Goal: Transaction & Acquisition: Purchase product/service

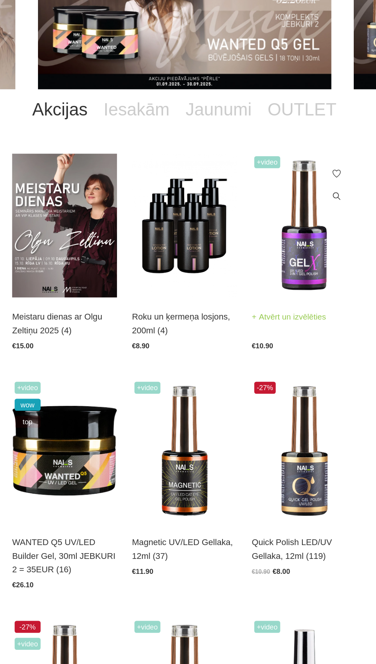
click at [287, 285] on img at bounding box center [280, 261] width 81 height 111
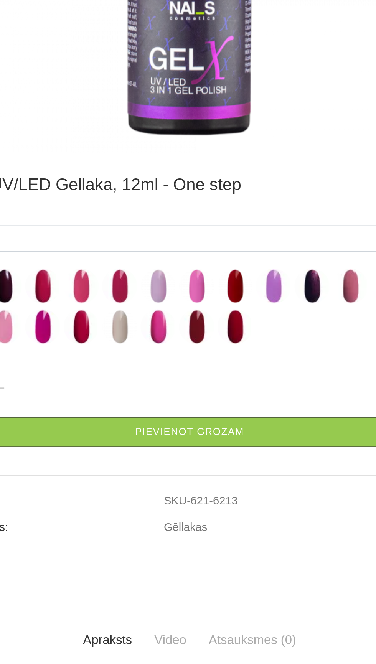
scroll to position [321, 0]
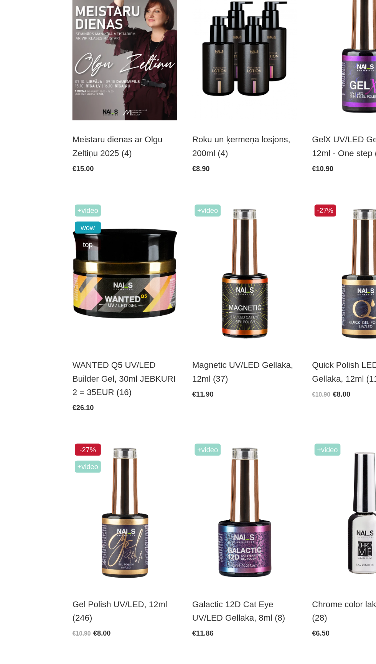
scroll to position [75, 0]
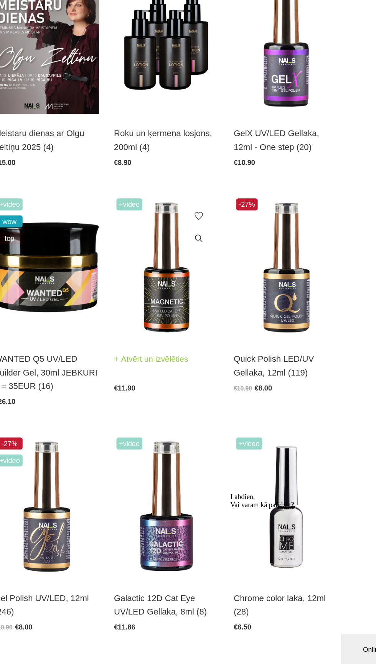
click at [199, 366] on img at bounding box center [188, 359] width 81 height 111
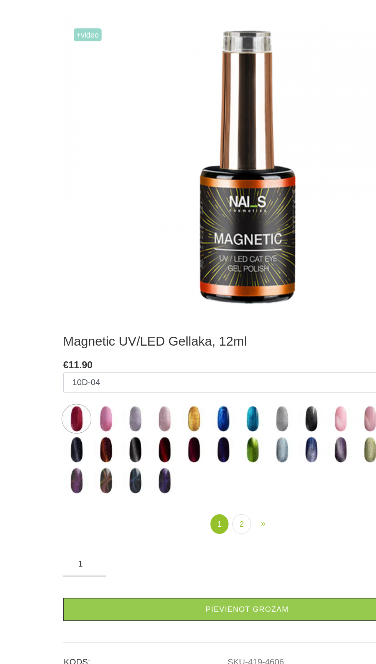
scroll to position [113, 0]
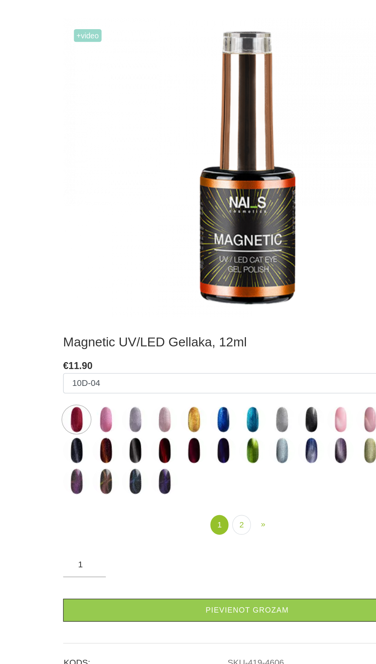
click at [94, 336] on img at bounding box center [86, 337] width 19 height 19
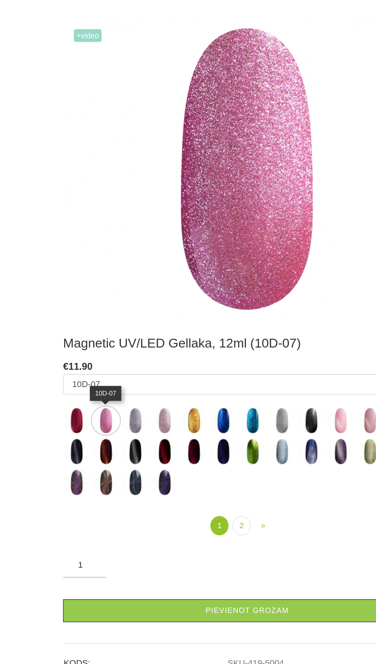
click at [112, 339] on img at bounding box center [107, 338] width 19 height 19
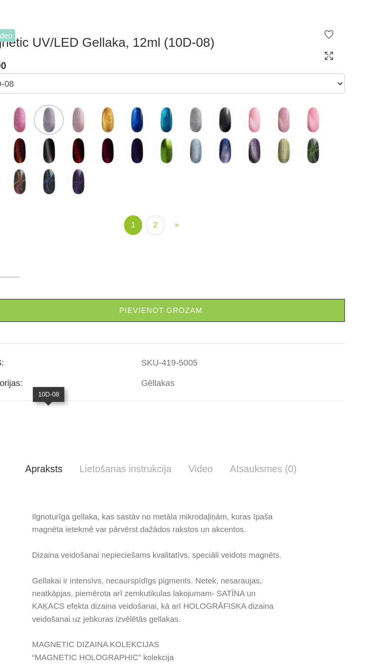
click at [252, 132] on img at bounding box center [254, 122] width 19 height 19
click at [298, 132] on img at bounding box center [297, 122] width 19 height 19
click at [276, 132] on img at bounding box center [276, 122] width 19 height 19
select select "4637"
click at [184, 205] on link "2" at bounding box center [183, 198] width 13 height 14
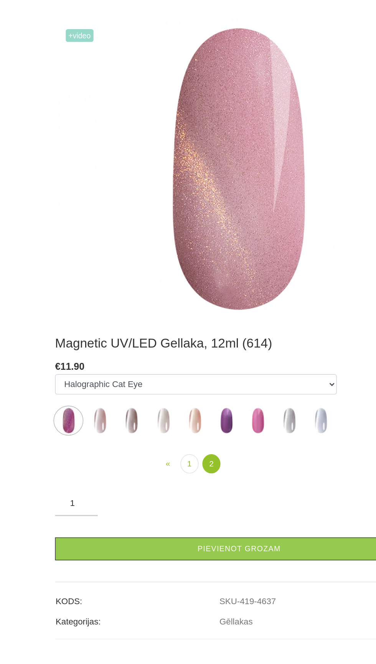
click at [64, 338] on img at bounding box center [65, 338] width 19 height 19
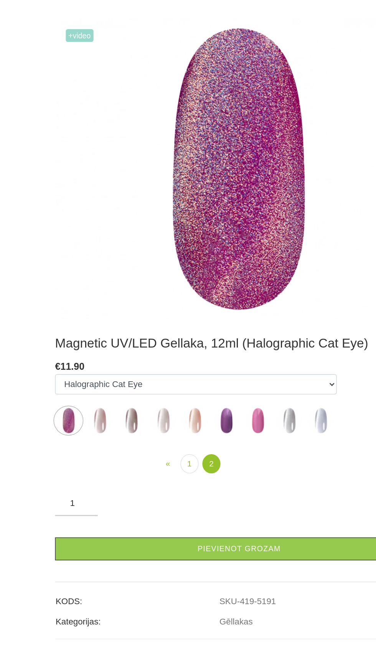
click at [196, 347] on label at bounding box center [201, 338] width 19 height 19
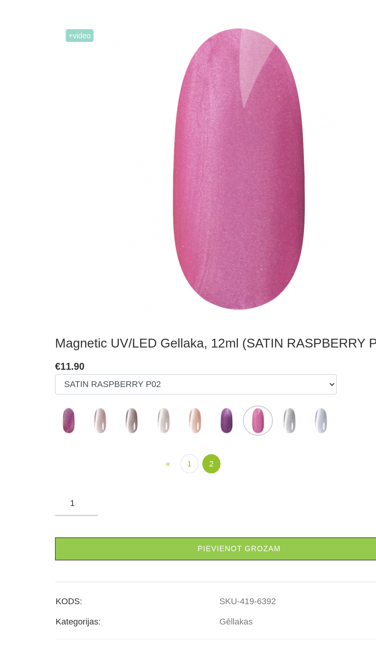
click at [150, 343] on img at bounding box center [155, 338] width 19 height 19
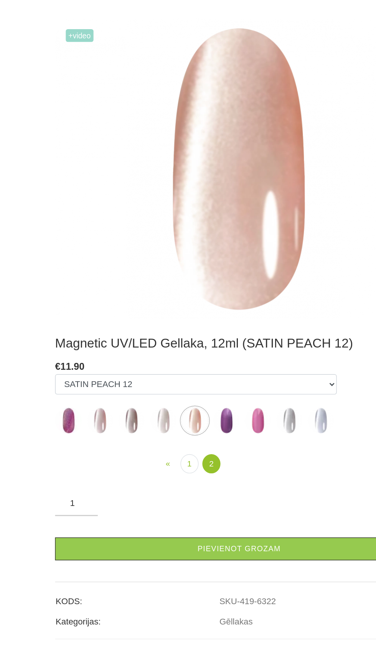
click at [84, 345] on img at bounding box center [87, 338] width 19 height 19
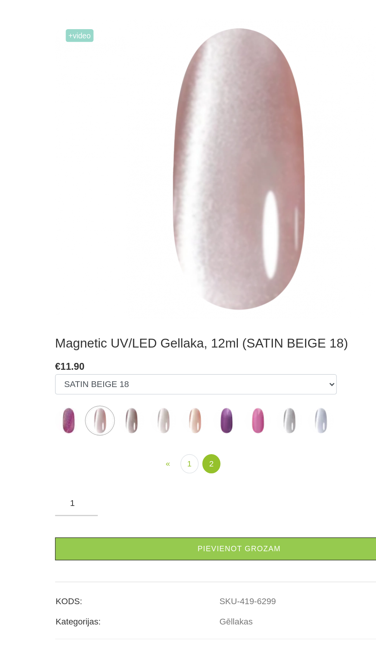
click at [107, 338] on img at bounding box center [110, 338] width 19 height 19
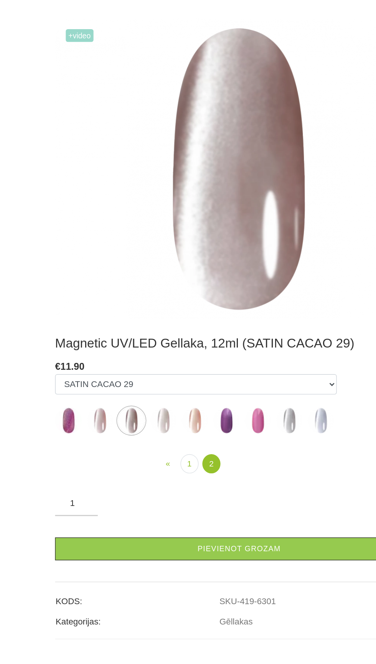
click at [132, 344] on img at bounding box center [133, 338] width 19 height 19
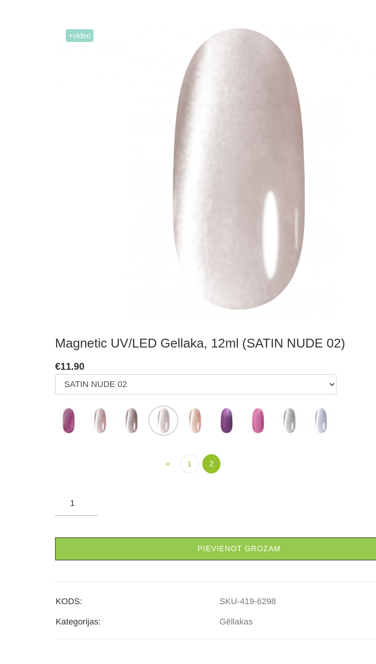
click at [158, 337] on img at bounding box center [155, 338] width 19 height 19
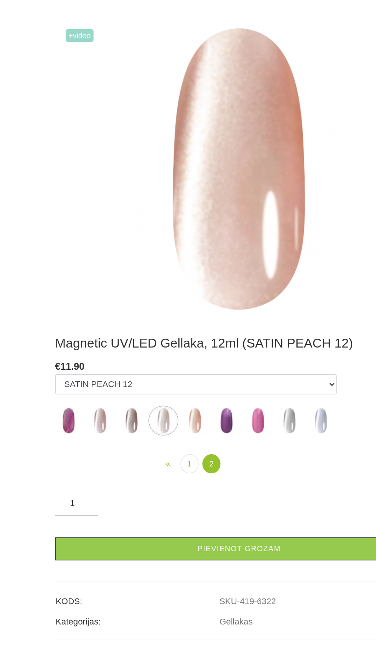
click at [221, 345] on img at bounding box center [223, 338] width 19 height 19
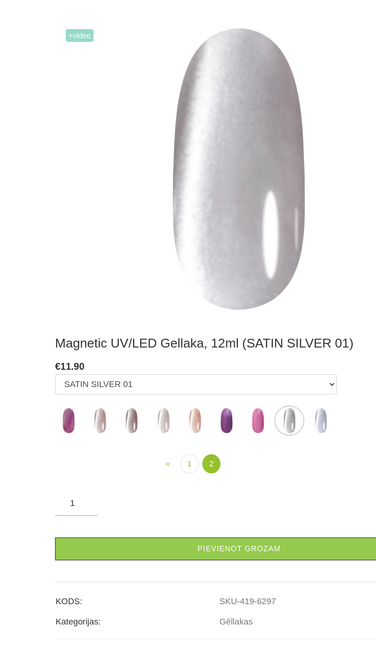
click at [249, 343] on img at bounding box center [246, 338] width 19 height 19
select select "6300"
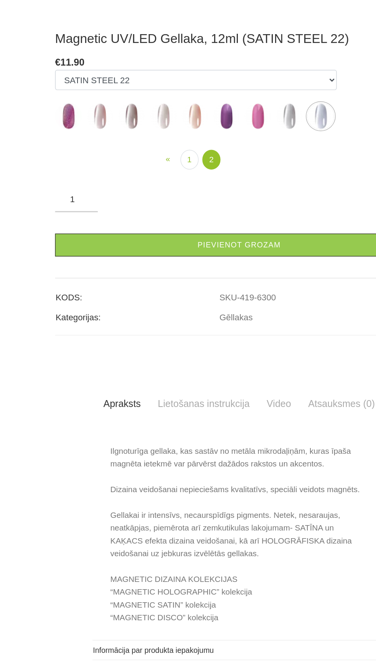
scroll to position [113, 0]
click at [151, 293] on link "1" at bounding box center [152, 286] width 13 height 14
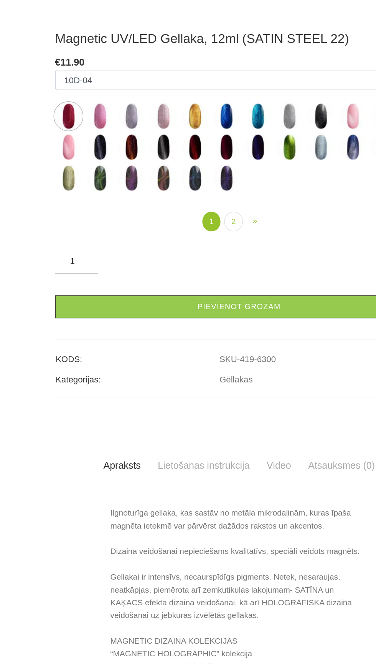
click at [263, 264] on img at bounding box center [269, 254] width 19 height 19
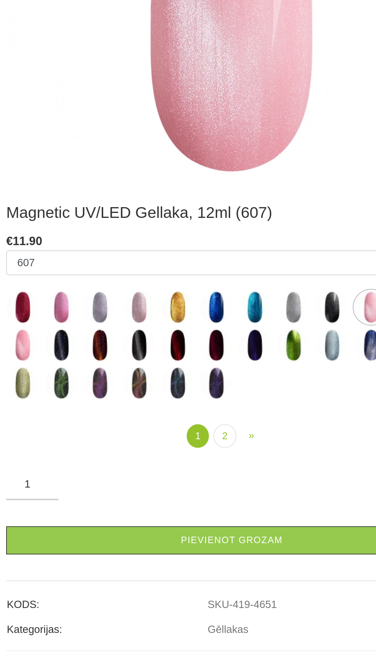
scroll to position [113, 0]
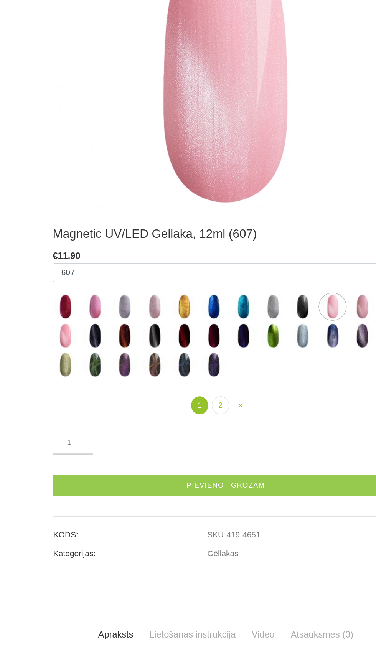
click at [65, 359] on img at bounding box center [65, 360] width 19 height 19
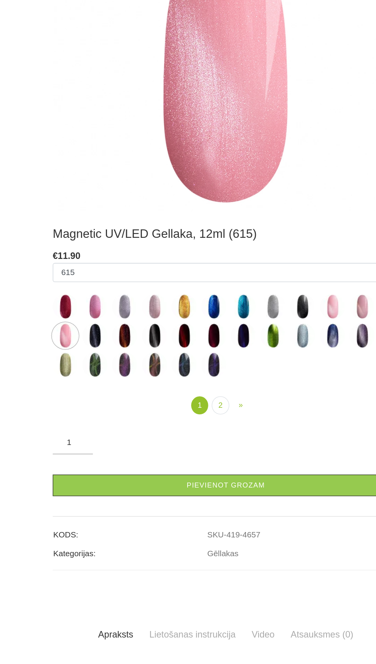
click at [61, 337] on img at bounding box center [65, 338] width 19 height 19
select select "4906"
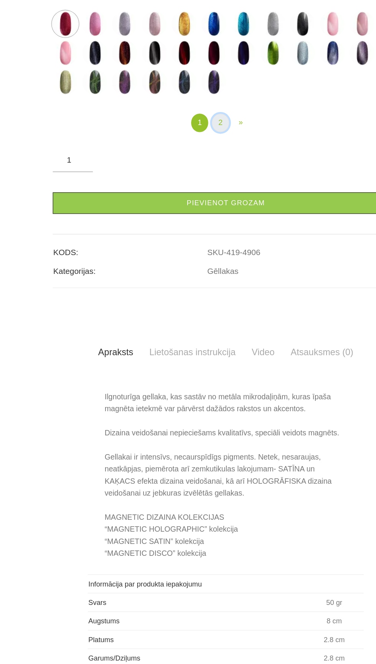
click at [184, 205] on link "2" at bounding box center [183, 198] width 13 height 14
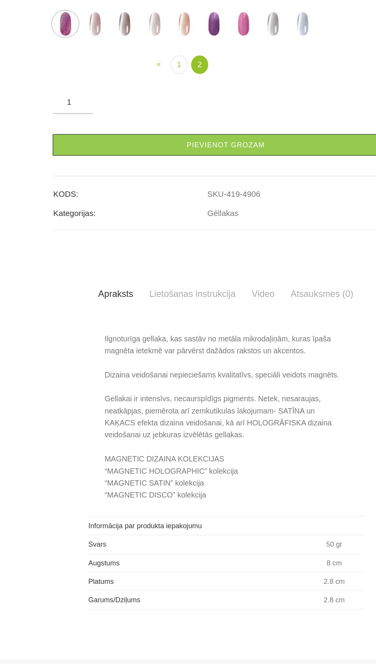
click at [83, 132] on img at bounding box center [87, 122] width 19 height 19
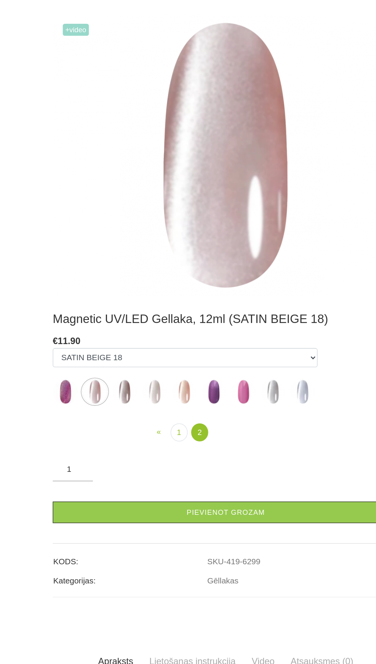
scroll to position [113, 0]
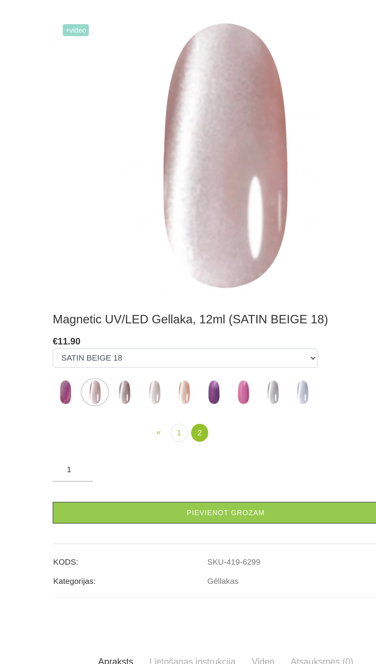
click at [107, 341] on img at bounding box center [110, 338] width 19 height 19
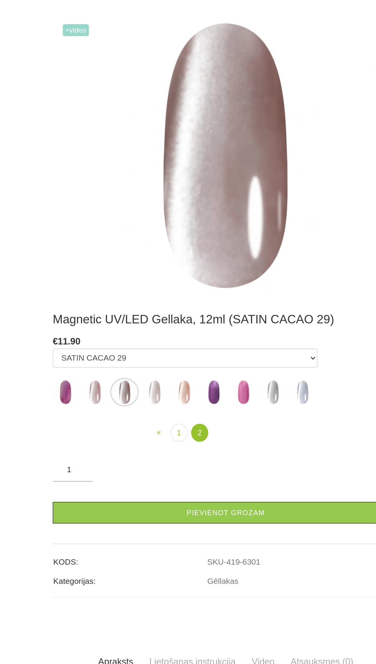
click at [122, 338] on ul "10D-04 10D-07 10D-08 10D-09 10D-13 10D-14 10D-15 10D-19 10D-20 607 614 615 701 …" at bounding box center [157, 328] width 202 height 46
click at [127, 342] on img at bounding box center [133, 338] width 19 height 19
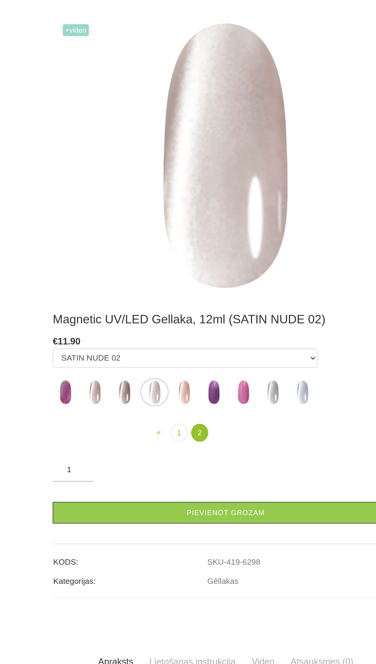
click at [155, 337] on img at bounding box center [155, 338] width 19 height 19
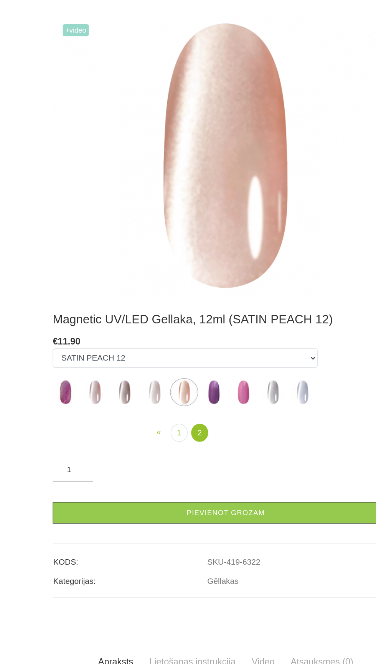
click at [134, 340] on img at bounding box center [133, 338] width 19 height 19
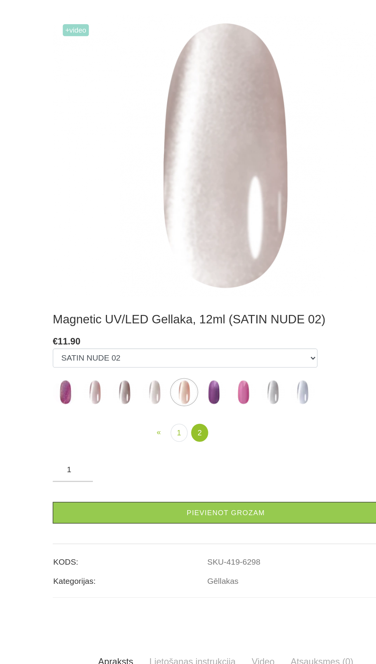
click at [110, 335] on img at bounding box center [110, 338] width 19 height 19
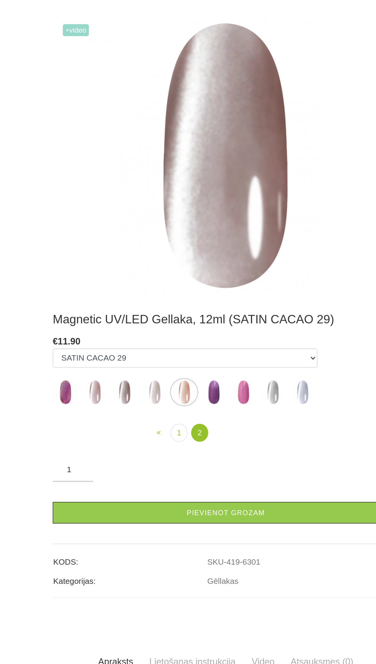
click at [84, 345] on img at bounding box center [87, 338] width 19 height 19
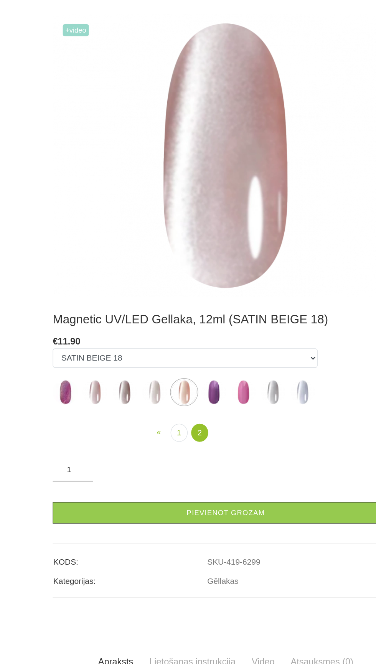
click at [84, 337] on img at bounding box center [87, 338] width 19 height 19
click at [87, 339] on img at bounding box center [87, 338] width 19 height 19
click at [84, 331] on img at bounding box center [87, 338] width 19 height 19
click at [130, 332] on img at bounding box center [133, 338] width 19 height 19
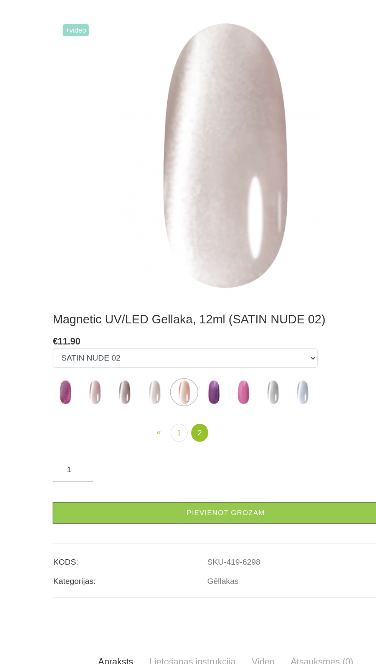
click at [91, 337] on img at bounding box center [87, 338] width 19 height 19
select select "6299"
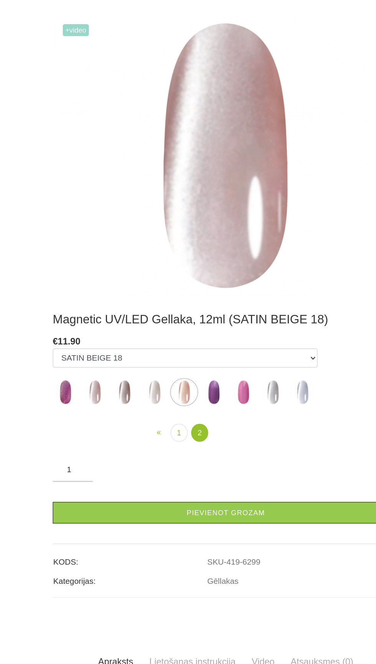
click at [82, 336] on img at bounding box center [87, 338] width 19 height 19
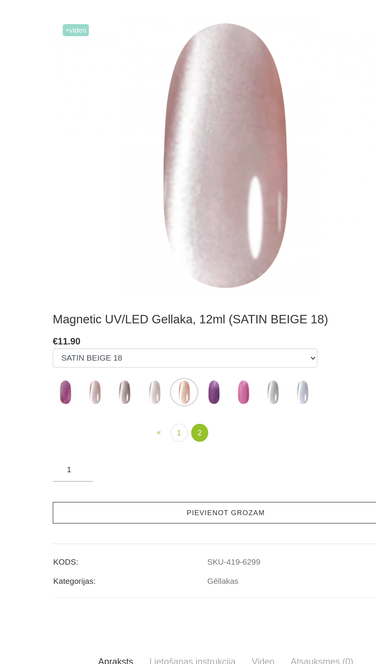
click at [234, 429] on link "Pievienot grozam" at bounding box center [188, 431] width 265 height 16
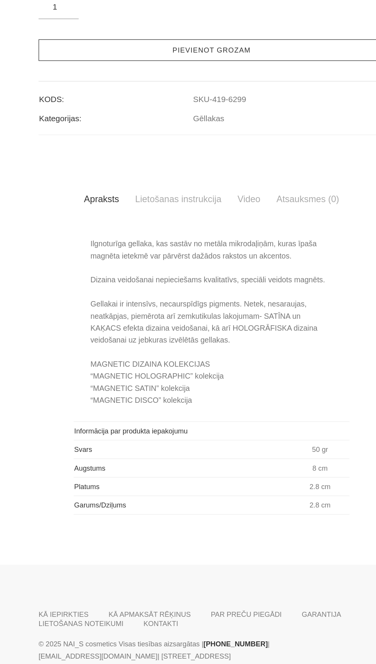
scroll to position [370, 0]
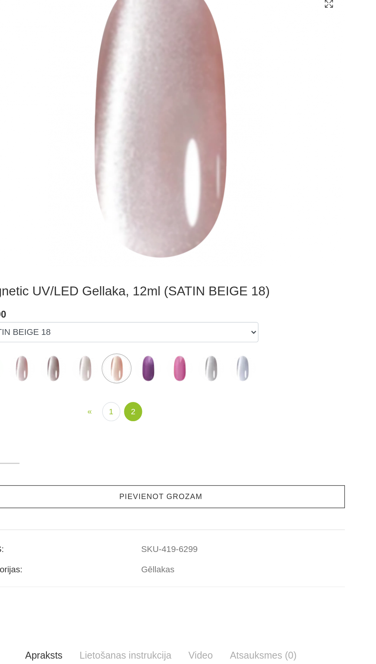
scroll to position [113, 0]
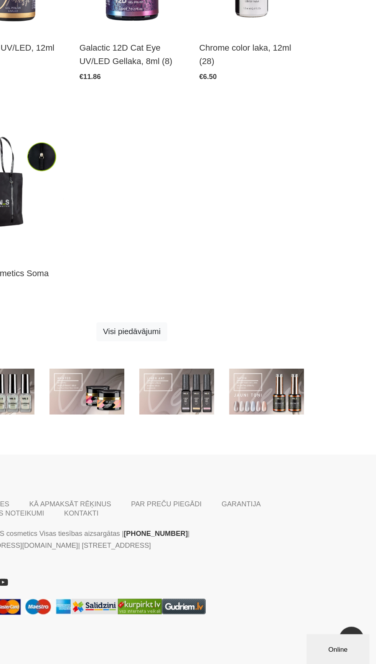
scroll to position [498, 0]
click at [297, 459] on link at bounding box center [292, 454] width 58 height 35
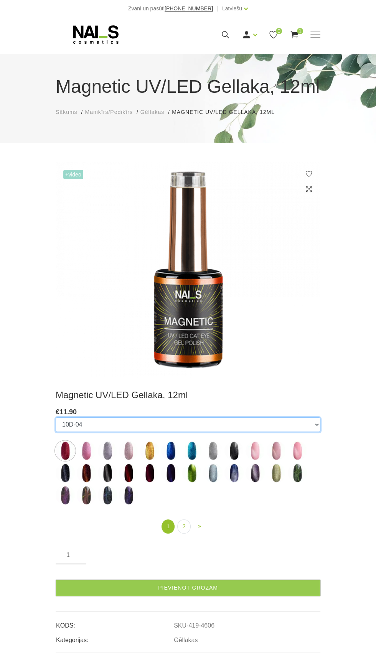
click at [295, 424] on select "10D-04 10D-07 10D-08 10D-09 10D-13 10D-14 10D-15 10D-19 10D-20 607 614 615 701 …" at bounding box center [188, 424] width 265 height 15
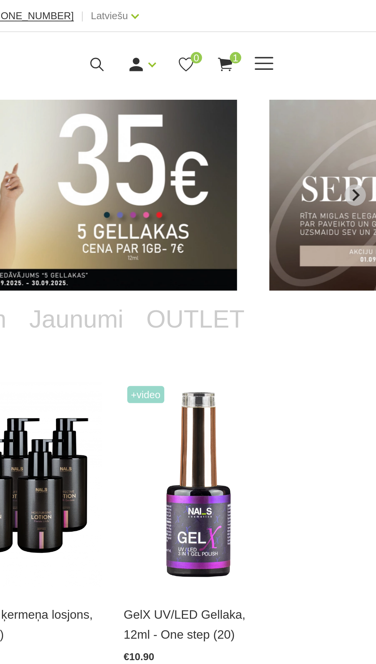
click at [315, 34] on span at bounding box center [315, 34] width 10 height 1
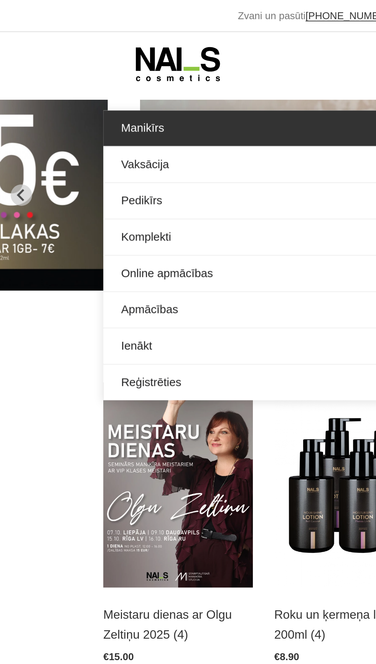
click at [77, 69] on link "Manikīrs" at bounding box center [188, 68] width 265 height 19
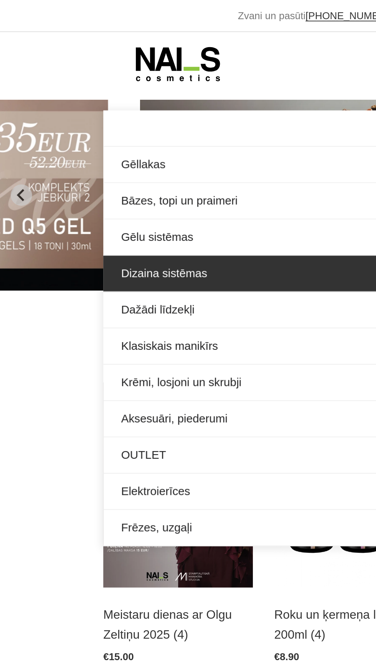
click at [92, 148] on link "Dizaina sistēmas" at bounding box center [188, 147] width 265 height 19
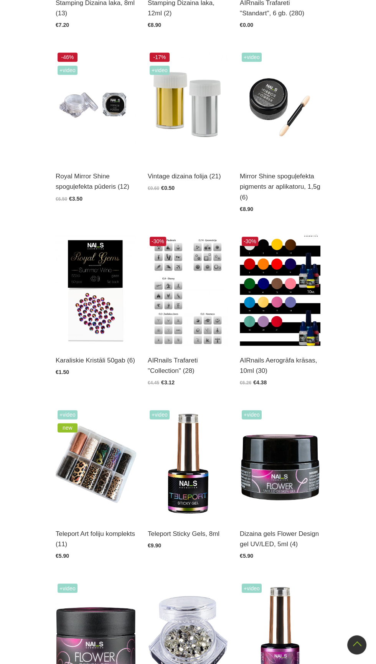
scroll to position [708, 0]
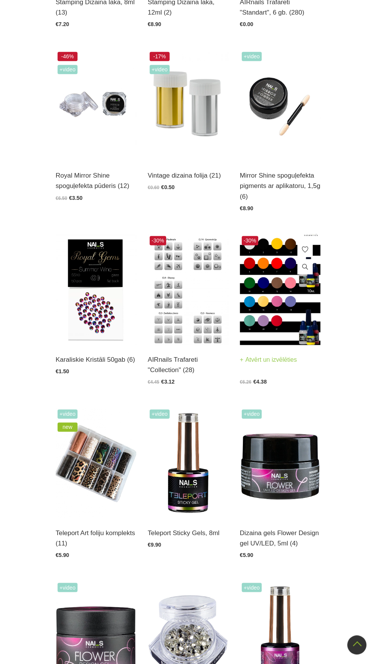
click at [285, 301] on img at bounding box center [280, 289] width 81 height 111
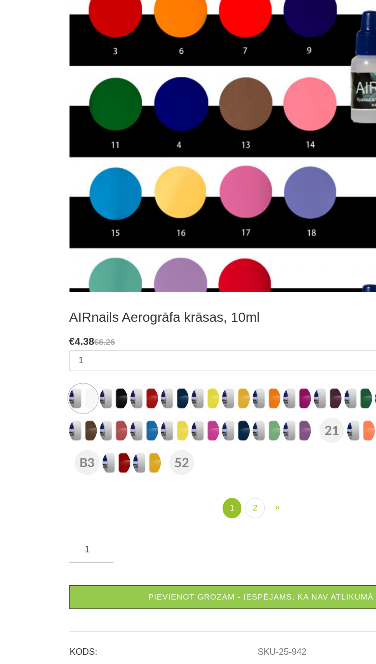
scroll to position [1, 0]
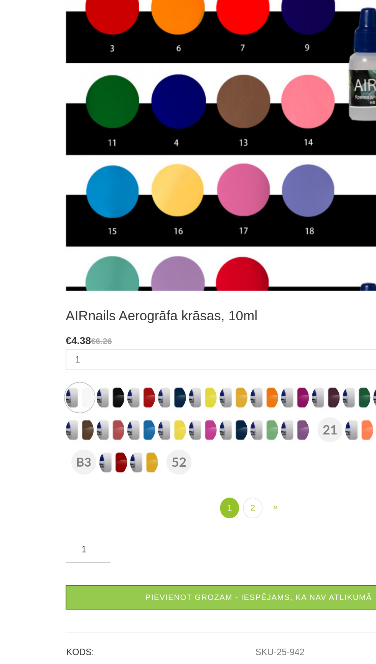
click at [67, 455] on img at bounding box center [65, 457] width 19 height 19
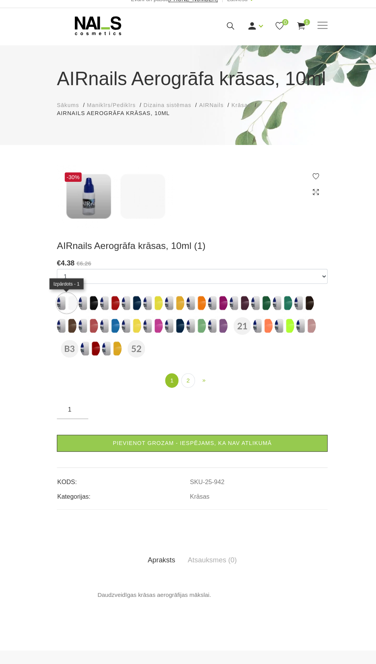
scroll to position [2, 0]
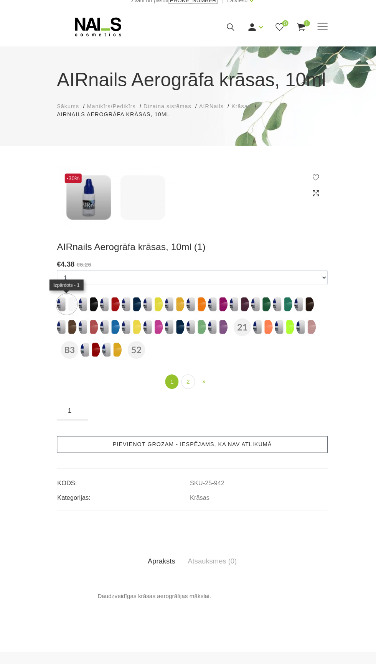
click at [273, 443] on link "Pievienot grozam - iespējams, ka nav atlikumā" at bounding box center [188, 441] width 265 height 16
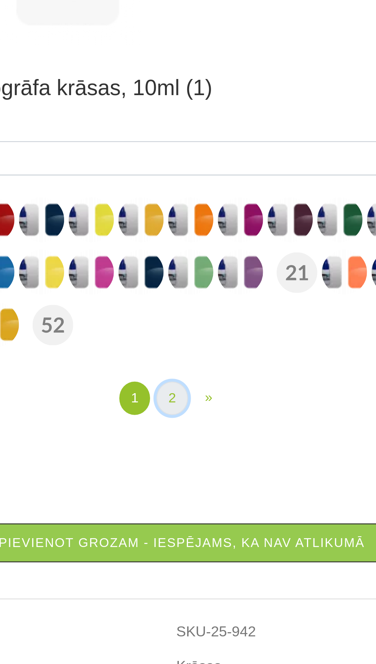
click at [184, 374] on link "2" at bounding box center [183, 379] width 13 height 14
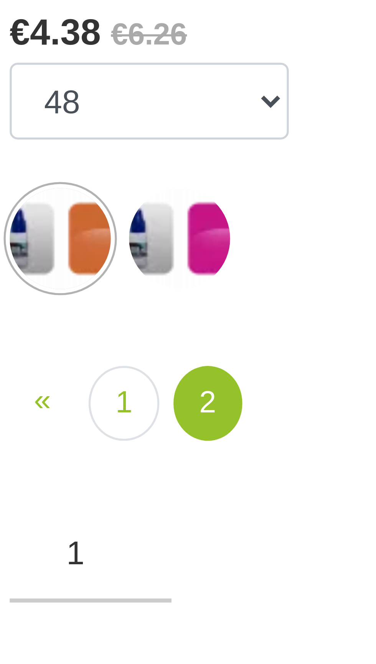
scroll to position [2, 0]
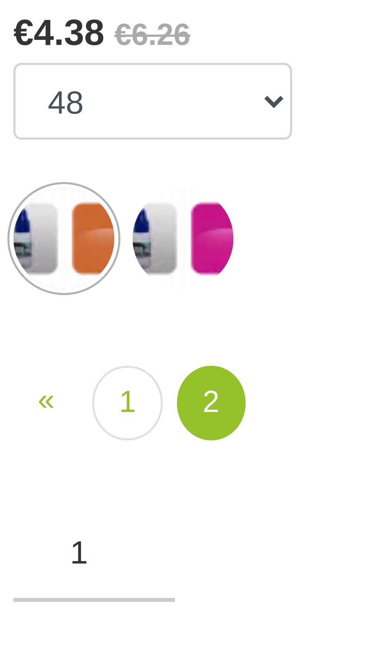
click at [88, 303] on img at bounding box center [87, 303] width 19 height 19
select select "3768"
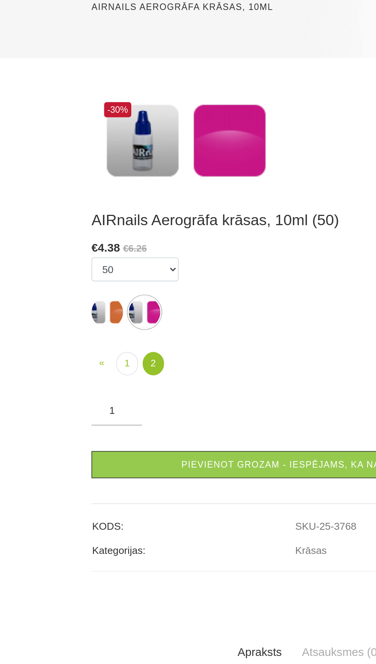
scroll to position [62, 0]
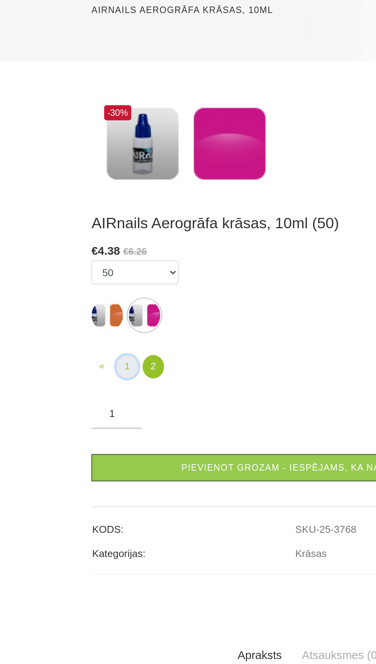
click at [77, 276] on link "1" at bounding box center [77, 275] width 13 height 14
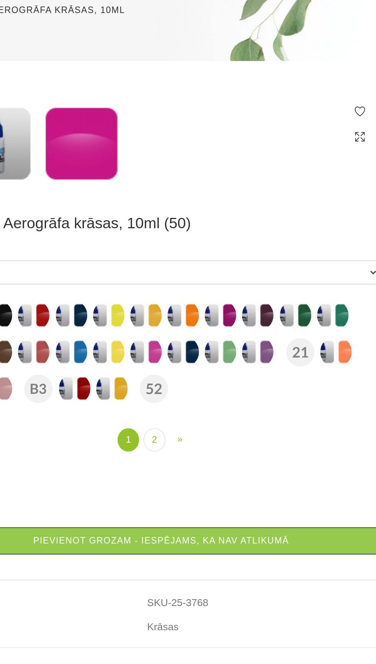
click at [178, 263] on img at bounding box center [178, 266] width 19 height 19
select select "958"
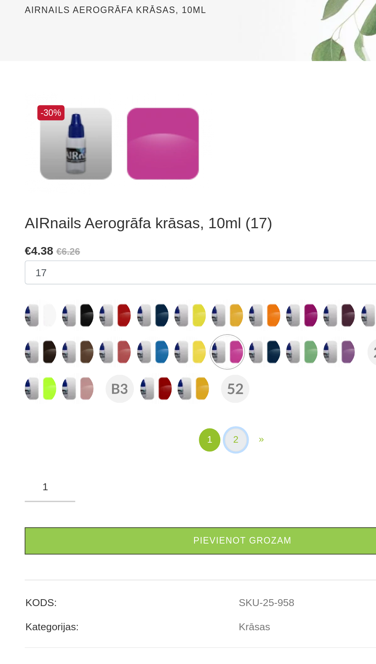
click at [184, 319] on link "2" at bounding box center [183, 320] width 13 height 14
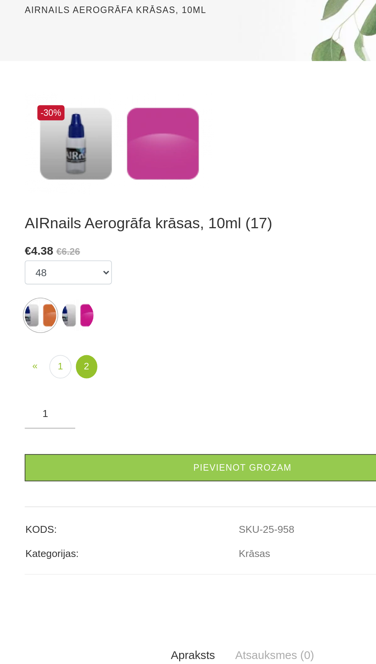
click at [87, 246] on img at bounding box center [87, 243] width 19 height 19
select select "3768"
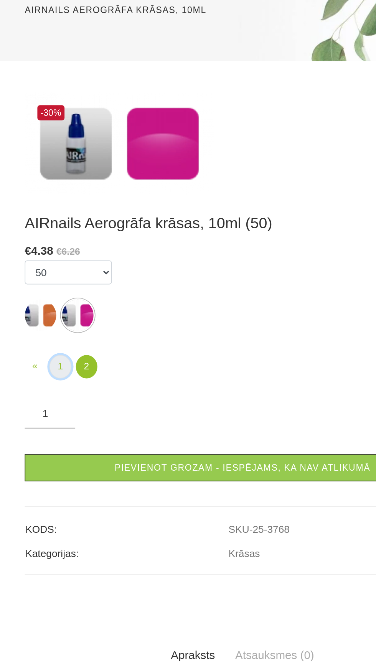
click at [77, 300] on link "1" at bounding box center [77, 301] width 13 height 14
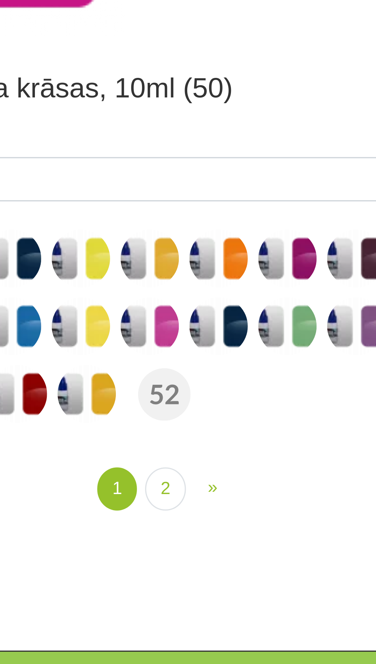
scroll to position [36, 0]
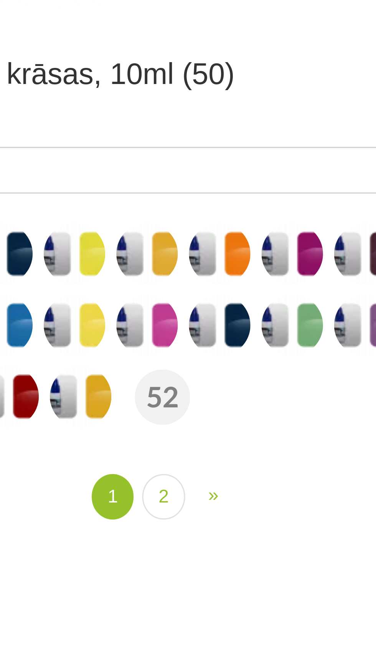
click at [176, 292] on img at bounding box center [178, 292] width 19 height 19
select select "958"
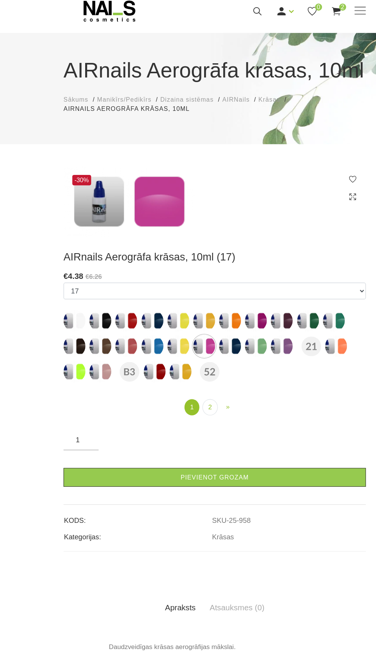
scroll to position [23, 0]
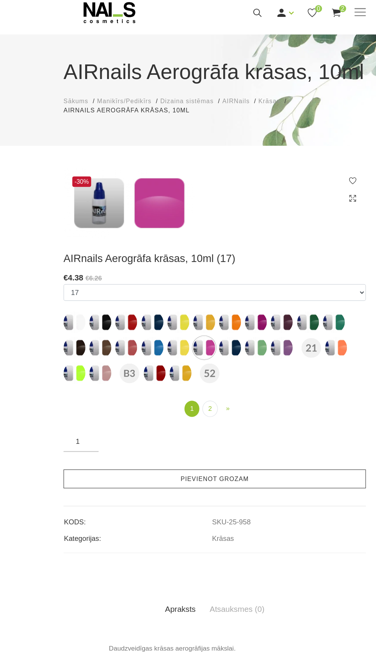
click at [225, 412] on link "Pievienot grozam" at bounding box center [188, 419] width 265 height 16
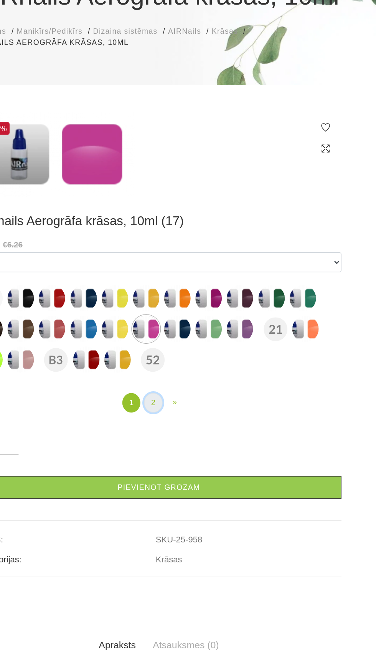
click at [184, 358] on link "2" at bounding box center [183, 358] width 13 height 14
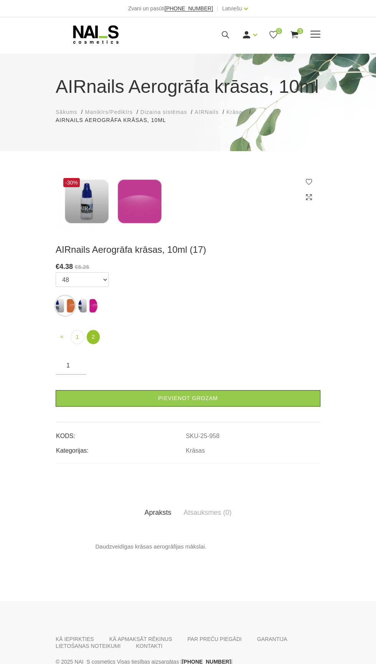
click at [316, 34] on span at bounding box center [315, 34] width 10 height 1
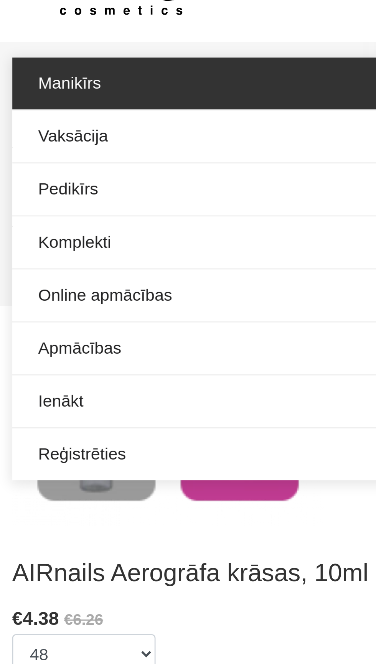
click at [83, 69] on link "Manikīrs" at bounding box center [188, 68] width 265 height 19
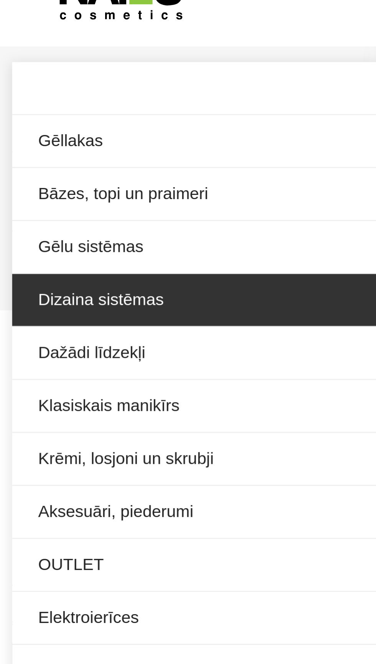
click at [97, 145] on link "Dizaina sistēmas" at bounding box center [188, 147] width 265 height 19
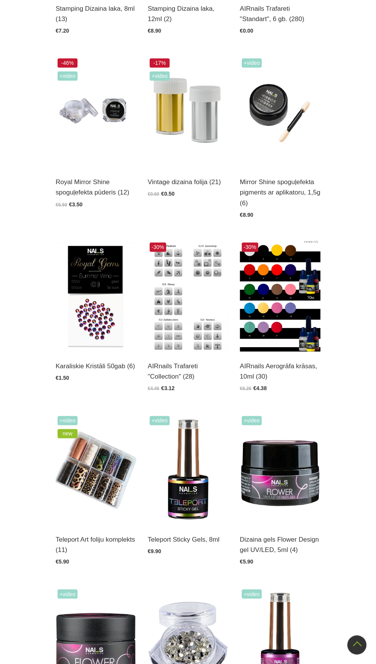
scroll to position [700, 0]
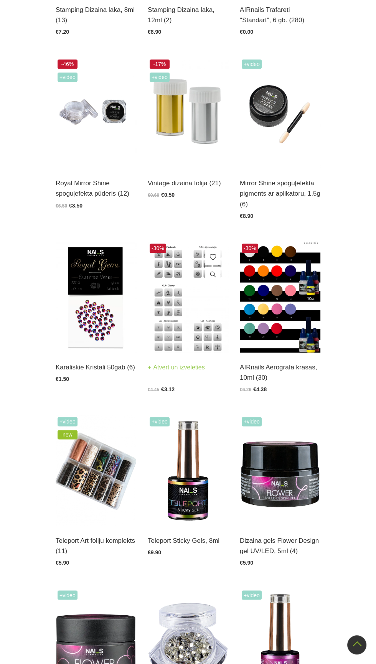
click at [194, 318] on img at bounding box center [188, 297] width 81 height 111
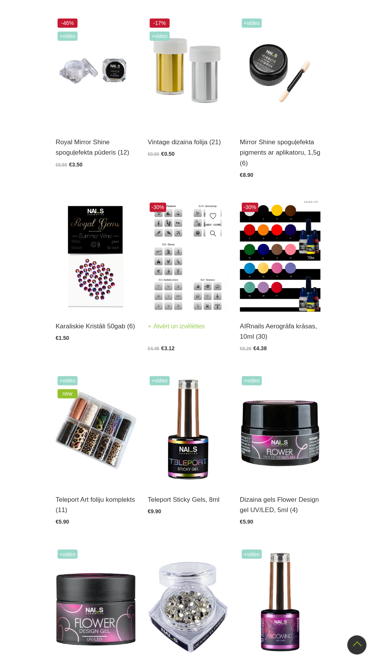
scroll to position [743, 0]
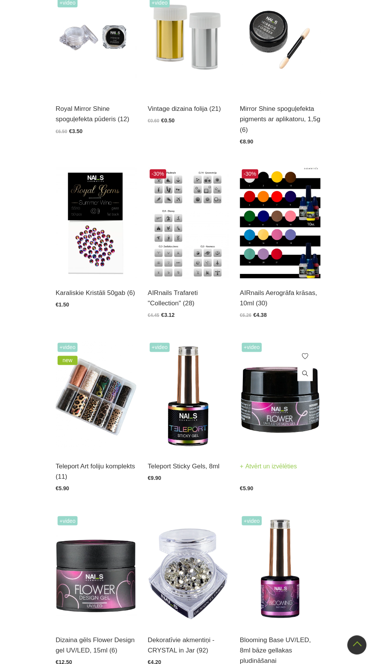
click at [292, 395] on img at bounding box center [280, 396] width 81 height 111
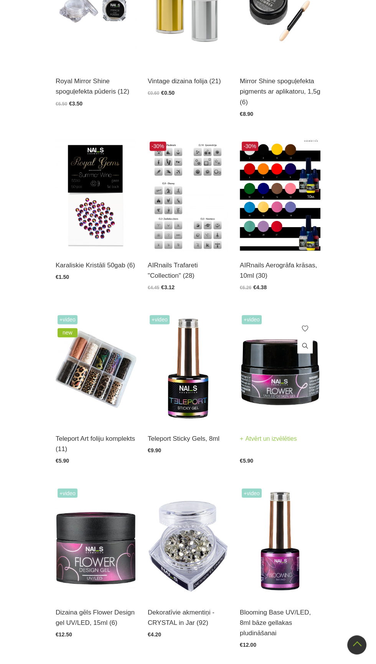
scroll to position [841, 0]
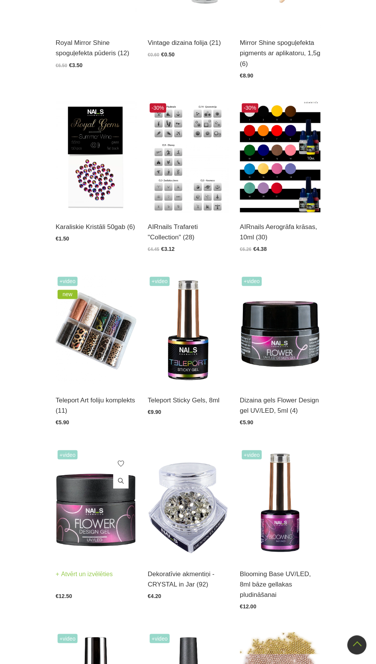
click at [92, 530] on img at bounding box center [96, 503] width 81 height 111
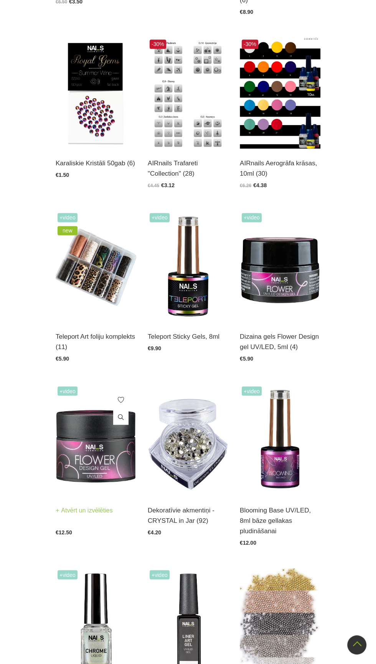
scroll to position [913, 0]
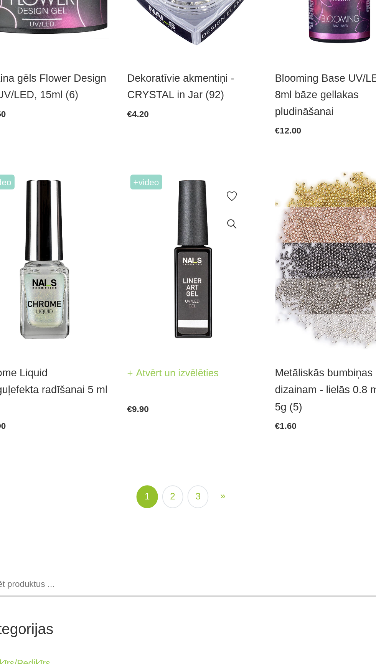
click at [186, 382] on img at bounding box center [188, 341] width 81 height 111
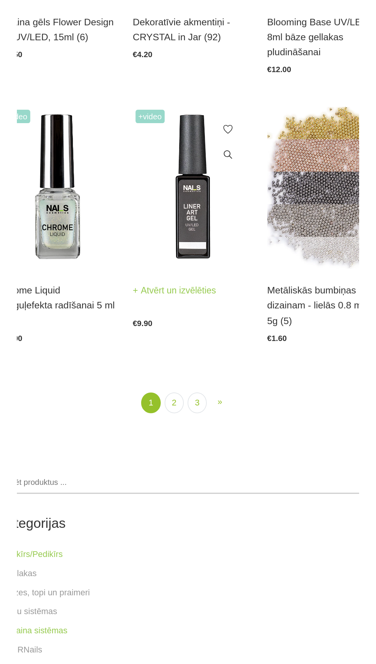
scroll to position [1186, 0]
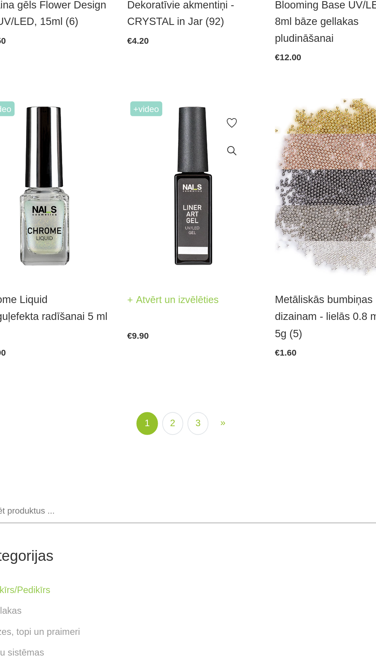
click at [173, 354] on img at bounding box center [188, 341] width 81 height 111
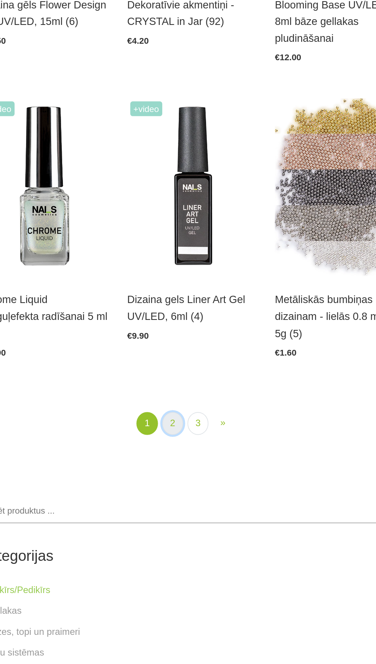
click at [176, 489] on link "2" at bounding box center [176, 489] width 13 height 14
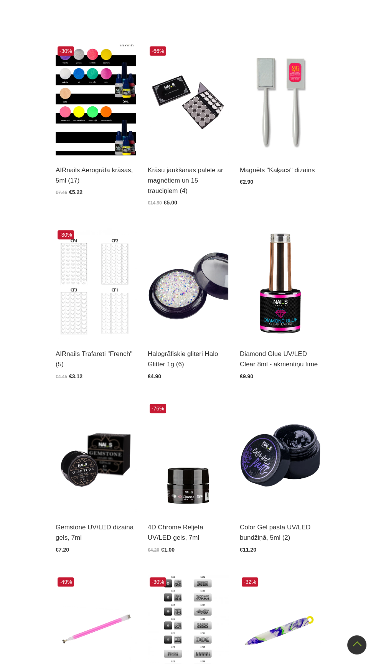
scroll to position [196, 0]
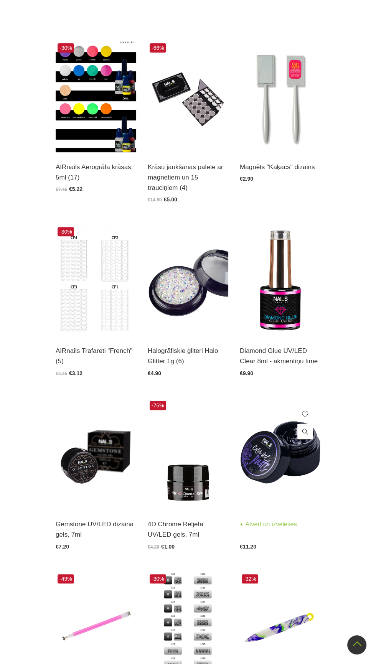
click at [303, 426] on link at bounding box center [304, 431] width 15 height 15
click at [258, 458] on img at bounding box center [280, 454] width 81 height 111
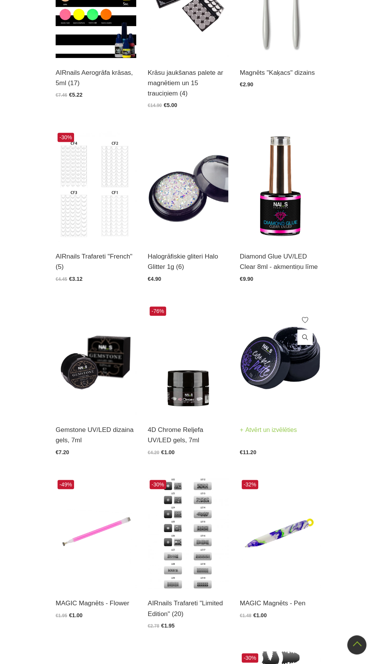
scroll to position [295, 0]
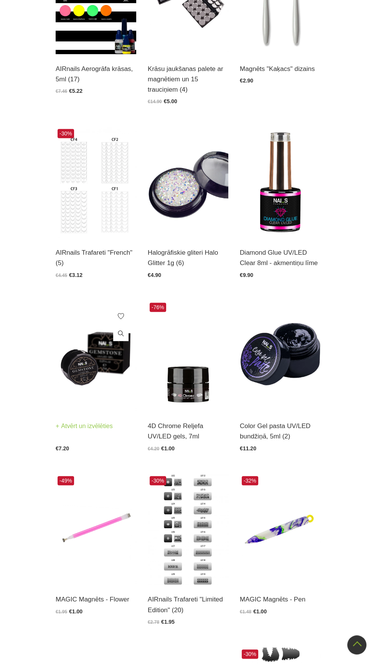
click at [83, 380] on img at bounding box center [96, 356] width 81 height 111
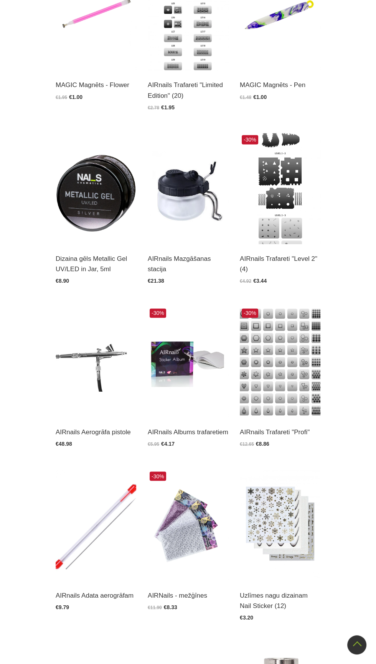
scroll to position [810, 0]
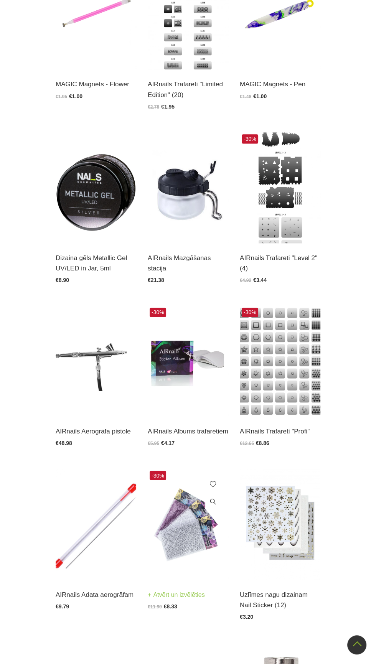
click at [208, 563] on img at bounding box center [188, 524] width 81 height 111
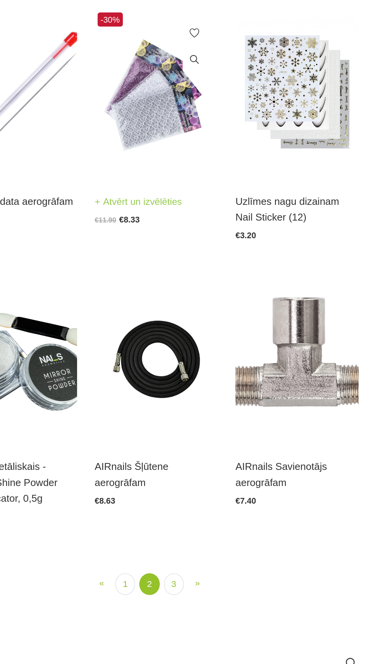
scroll to position [1062, 0]
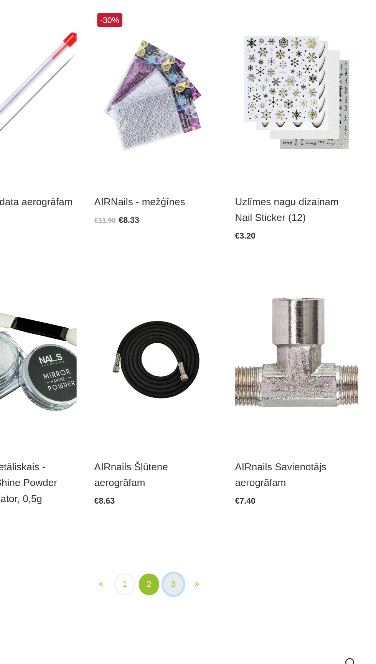
click at [199, 599] on link "3" at bounding box center [199, 591] width 13 height 14
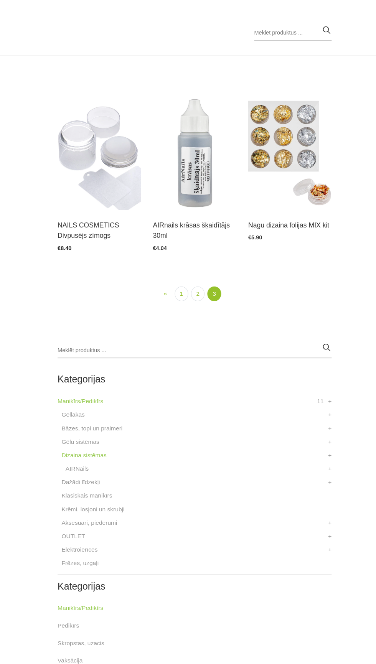
scroll to position [145, 0]
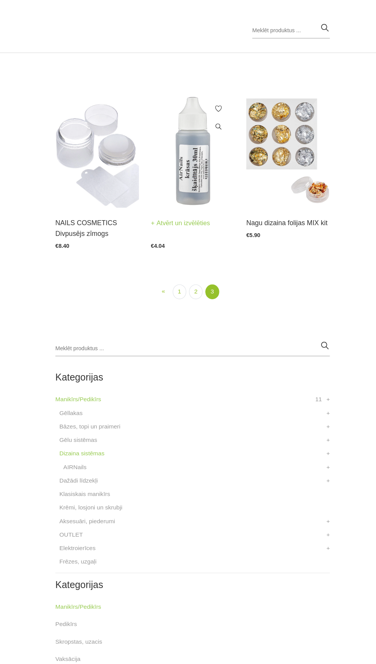
click at [184, 171] on img at bounding box center [188, 148] width 81 height 111
click at [273, 144] on img at bounding box center [280, 148] width 81 height 111
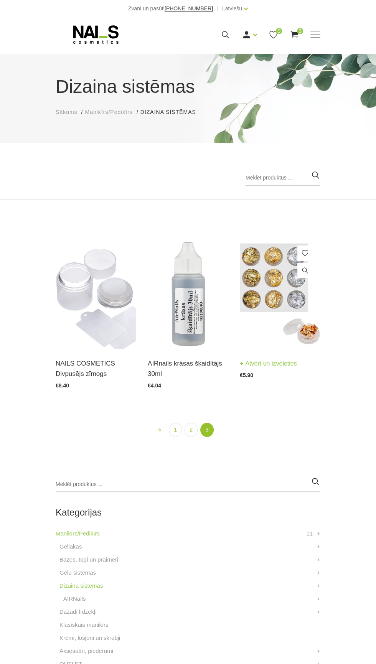
scroll to position [390, 0]
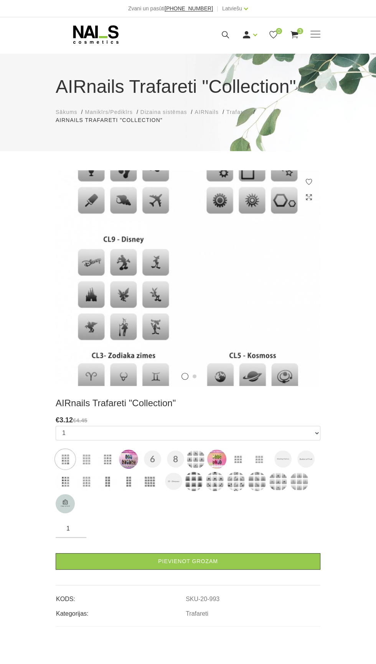
click at [91, 467] on img at bounding box center [86, 458] width 19 height 19
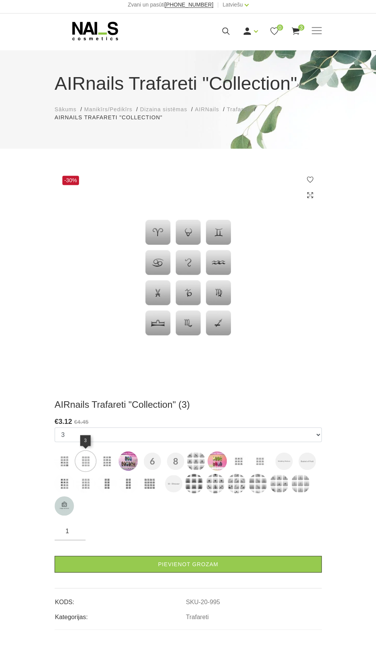
click at [104, 463] on img at bounding box center [107, 460] width 19 height 19
click at [135, 467] on img at bounding box center [128, 460] width 19 height 19
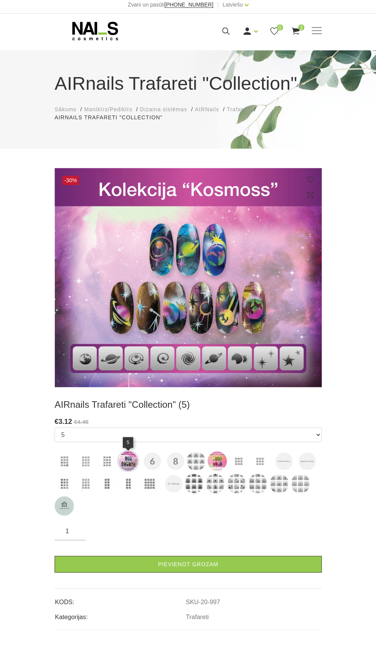
click at [196, 464] on img at bounding box center [195, 460] width 19 height 19
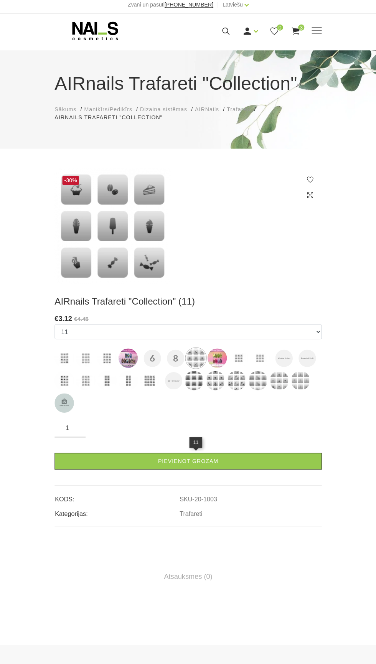
click at [298, 387] on img at bounding box center [299, 380] width 19 height 19
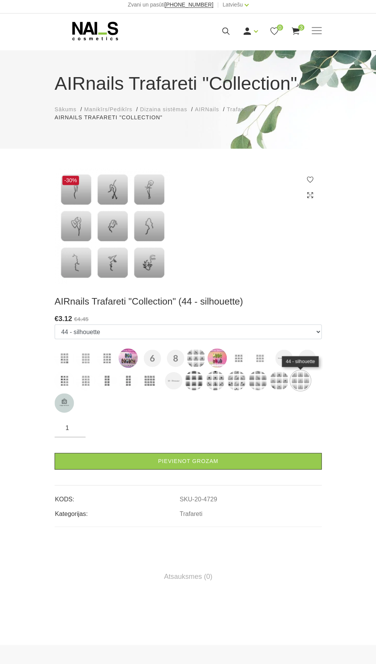
click at [271, 382] on img at bounding box center [277, 380] width 19 height 19
click at [252, 384] on img at bounding box center [256, 380] width 19 height 19
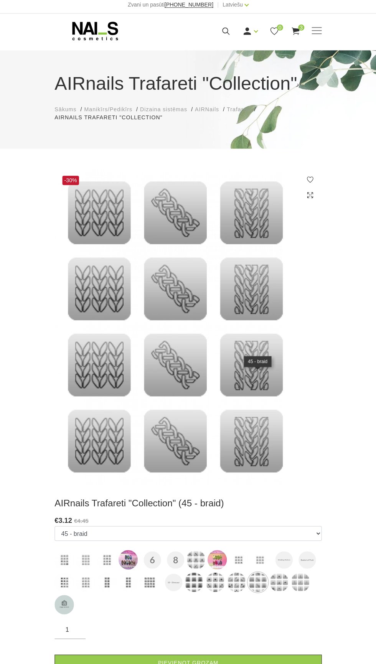
click at [236, 586] on img at bounding box center [235, 580] width 19 height 19
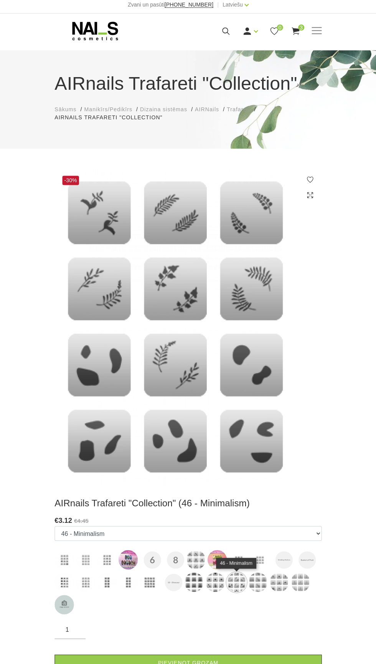
click at [69, 584] on img at bounding box center [65, 580] width 19 height 19
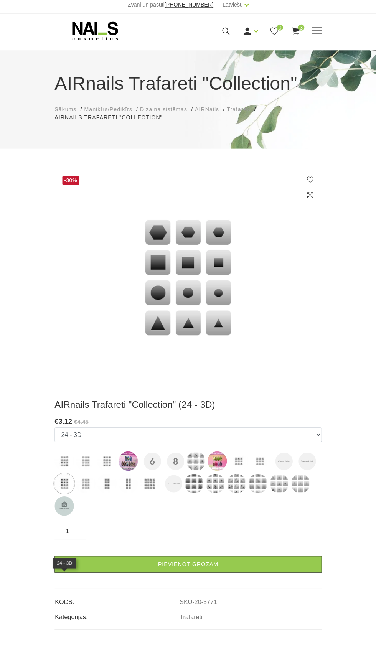
click at [88, 491] on img at bounding box center [86, 482] width 19 height 19
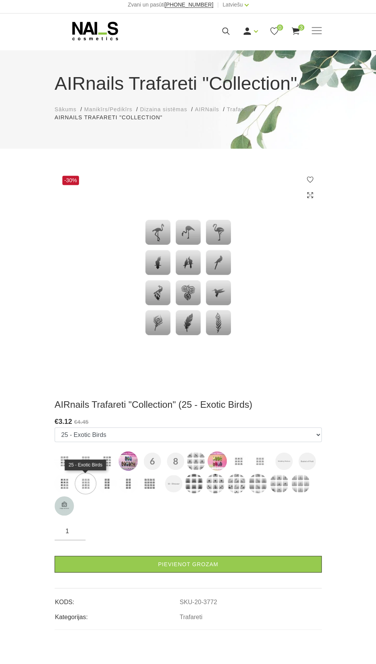
click at [112, 488] on img at bounding box center [107, 482] width 19 height 19
select select "3774"
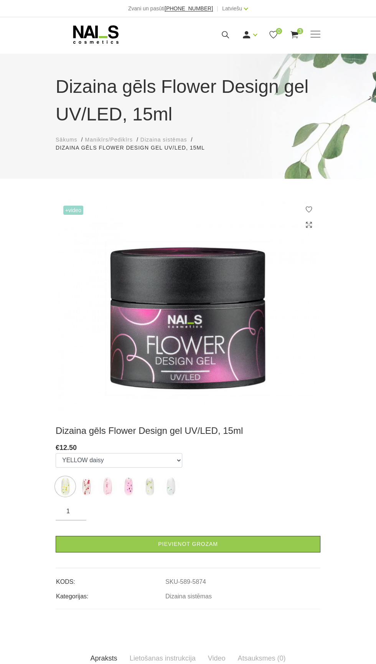
click at [89, 488] on img at bounding box center [86, 486] width 19 height 19
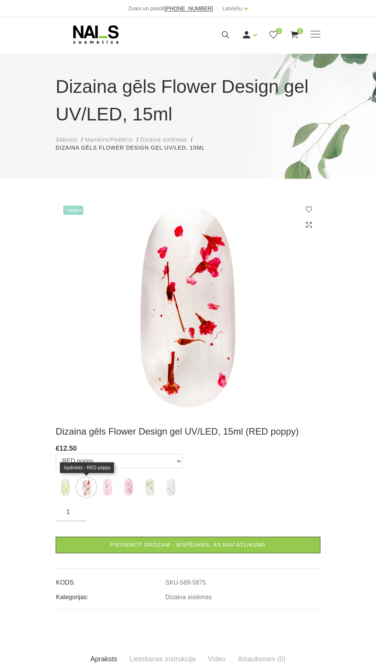
click at [172, 489] on img at bounding box center [170, 486] width 19 height 19
select select "5879"
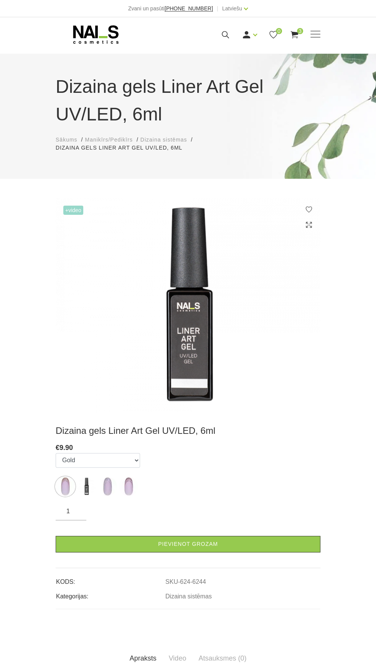
click at [111, 490] on img at bounding box center [107, 486] width 19 height 19
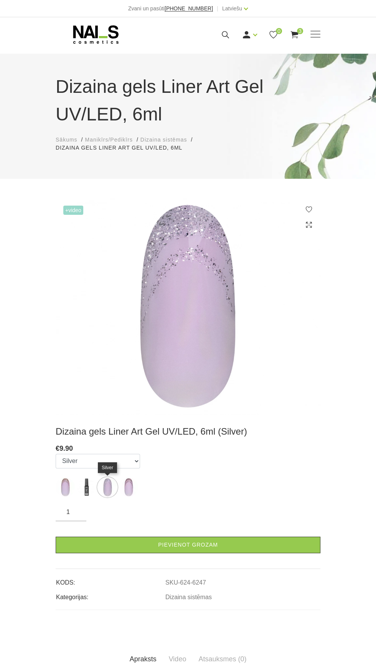
click at [132, 490] on img at bounding box center [128, 486] width 19 height 19
select select "6248"
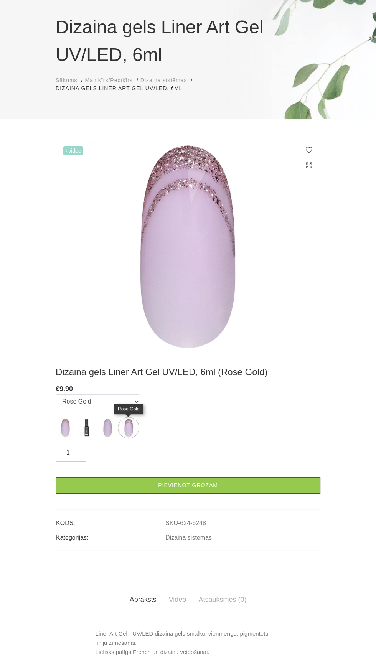
scroll to position [59, 0]
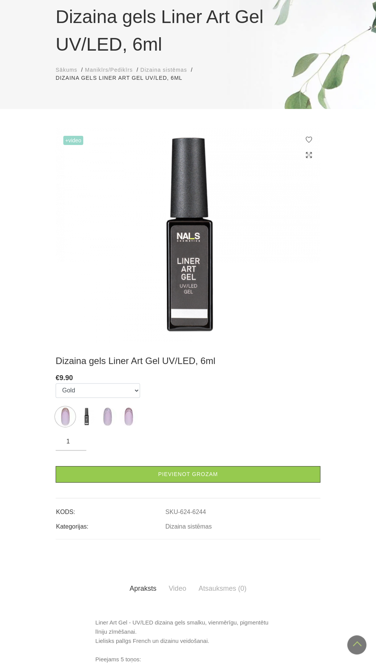
scroll to position [68, 0]
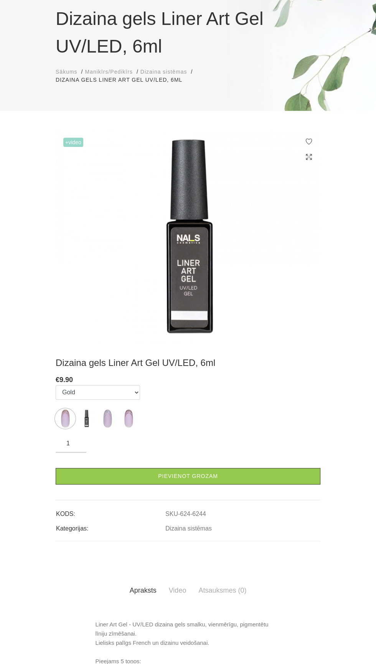
click at [111, 427] on label at bounding box center [107, 418] width 19 height 19
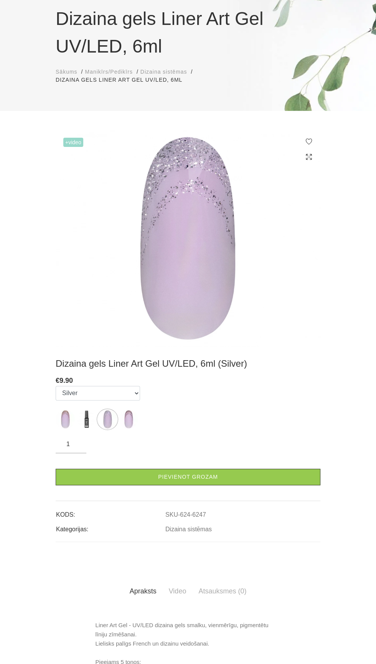
click at [59, 424] on img at bounding box center [65, 419] width 19 height 19
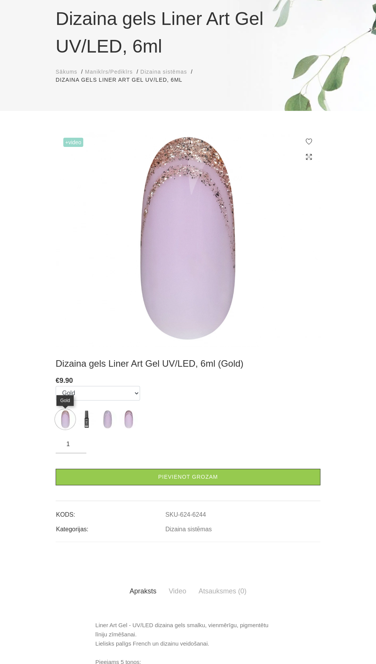
click at [83, 427] on img at bounding box center [86, 419] width 19 height 19
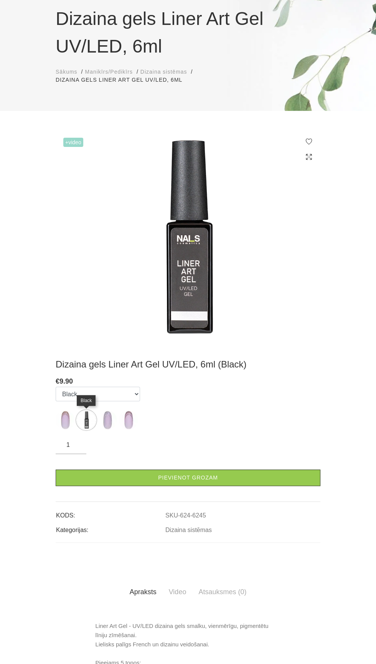
click at [130, 423] on img at bounding box center [128, 419] width 19 height 19
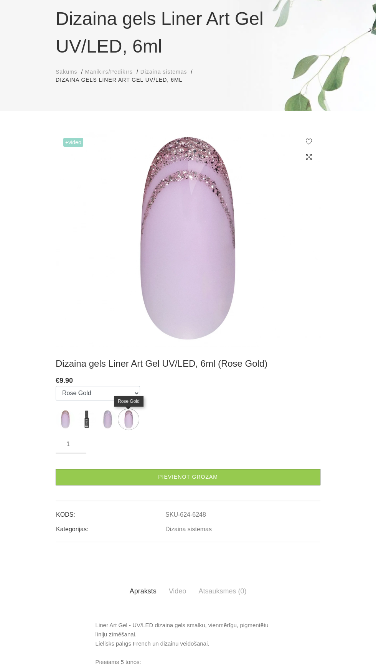
click at [107, 425] on img at bounding box center [107, 419] width 19 height 19
select select "6247"
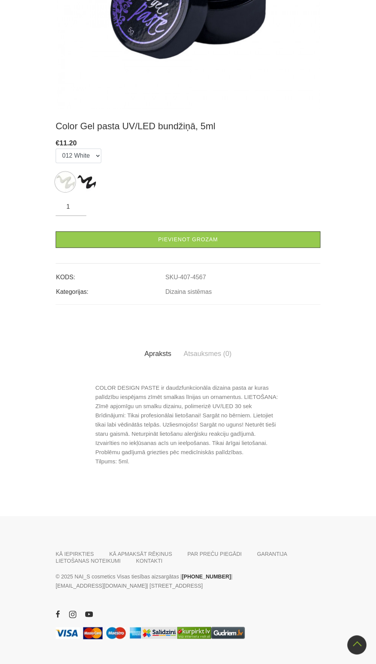
scroll to position [312, 0]
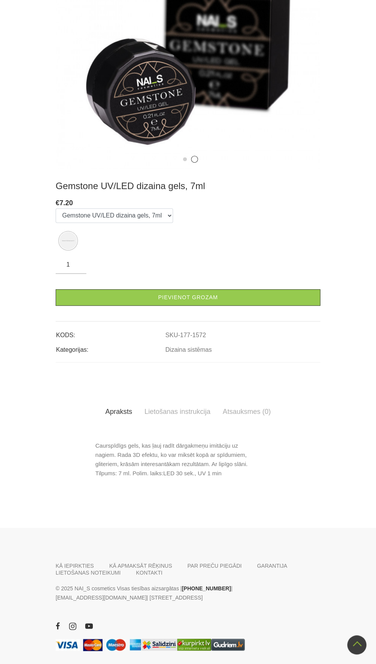
scroll to position [238, 0]
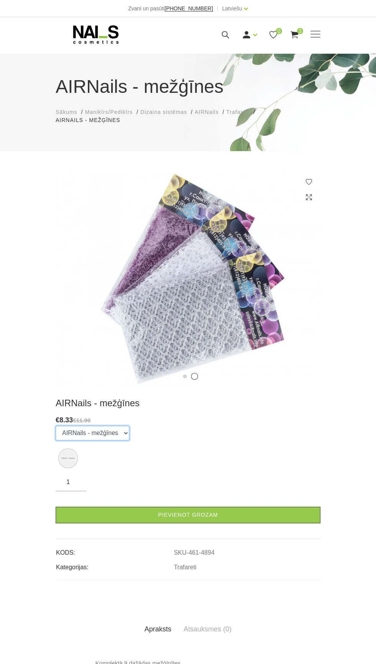
click at [114, 436] on select "AIRNails - mežģīnes" at bounding box center [93, 433] width 74 height 15
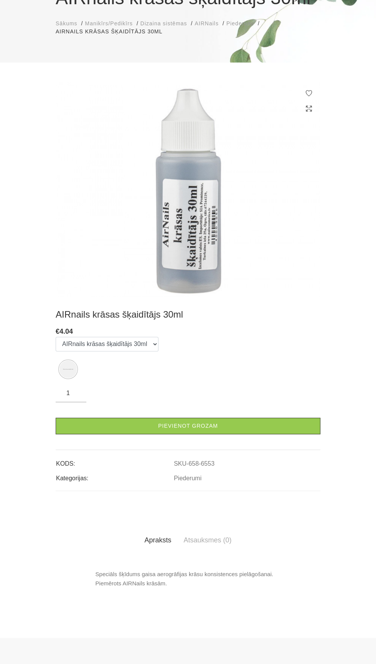
scroll to position [102, 0]
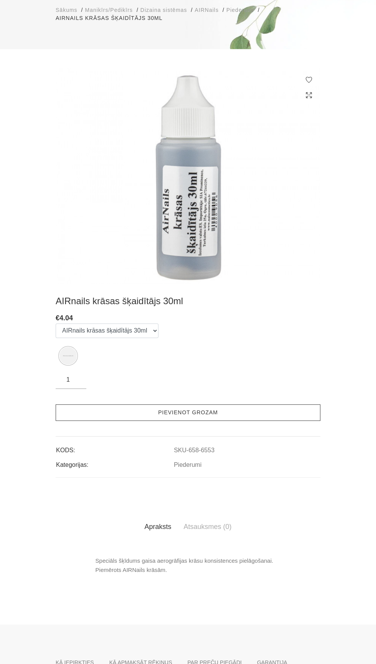
click at [273, 415] on link "Pievienot grozam" at bounding box center [188, 412] width 265 height 16
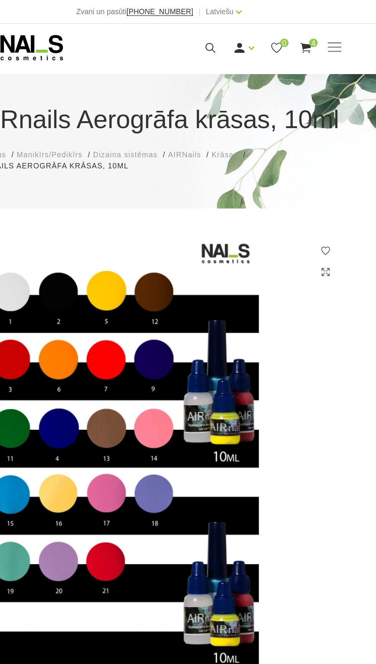
click at [168, 110] on span "Dizaina sistēmas" at bounding box center [163, 112] width 47 height 6
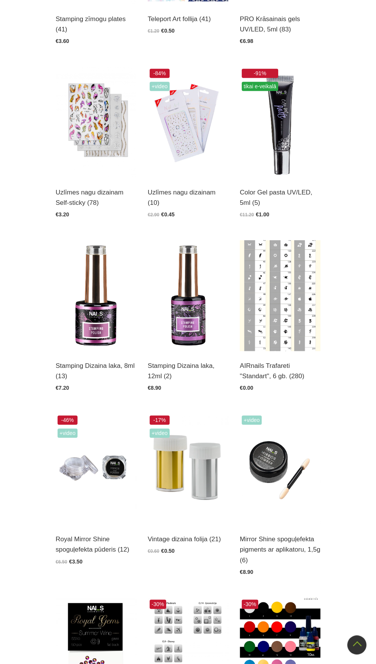
scroll to position [345, 0]
click at [87, 303] on img at bounding box center [96, 295] width 81 height 111
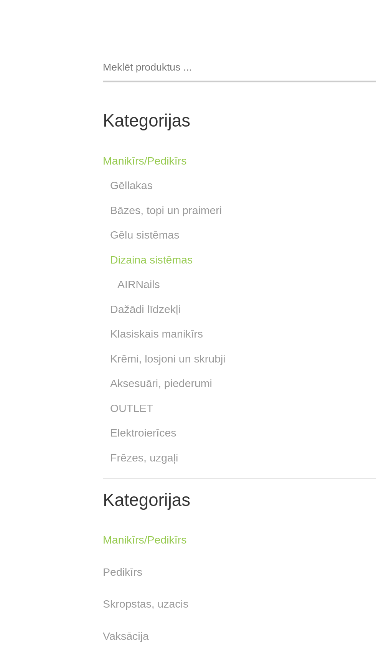
scroll to position [1427, 0]
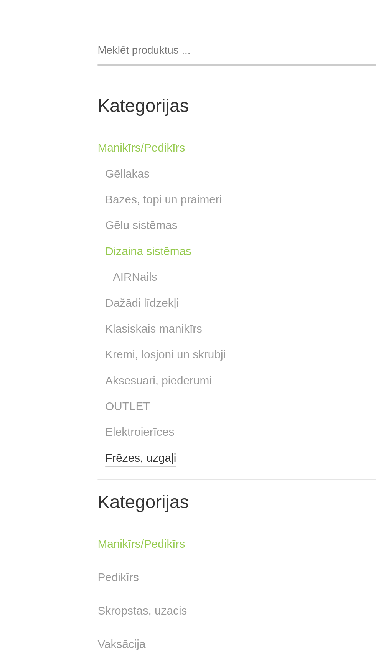
click at [80, 507] on link "Frēzes, uzgaļi" at bounding box center [77, 508] width 36 height 9
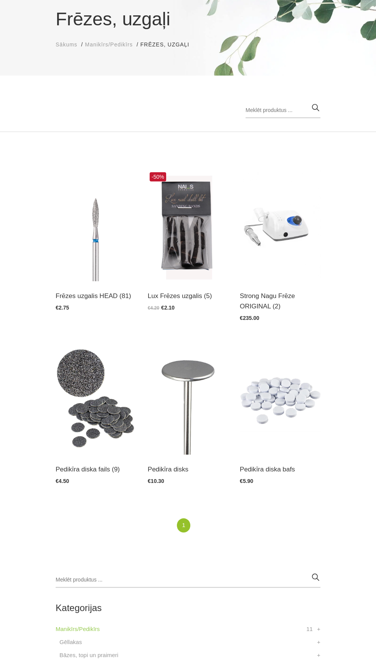
scroll to position [68, 0]
click at [79, 255] on img at bounding box center [96, 225] width 81 height 111
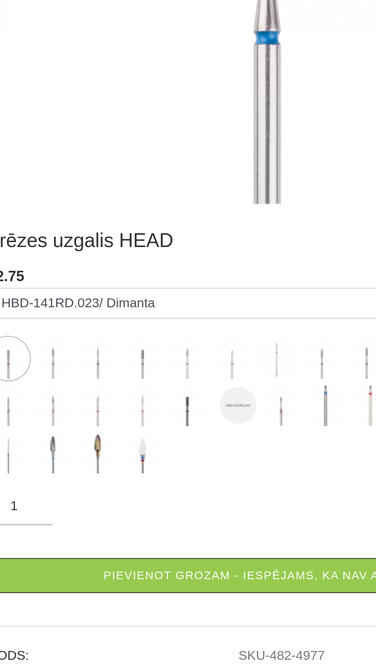
scroll to position [79, 0]
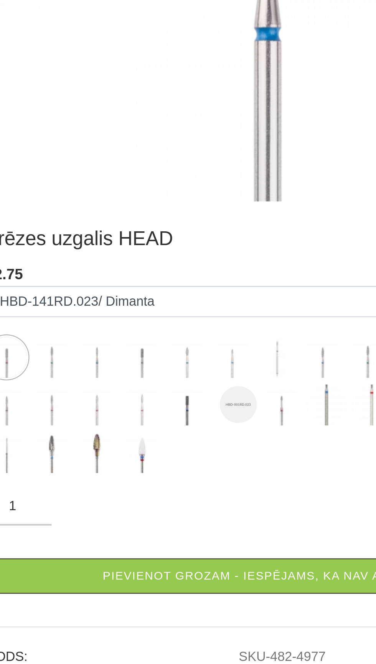
click at [88, 377] on img at bounding box center [86, 371] width 19 height 19
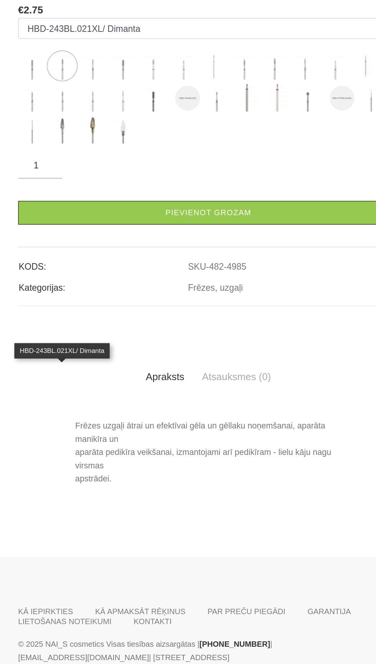
scroll to position [68, 0]
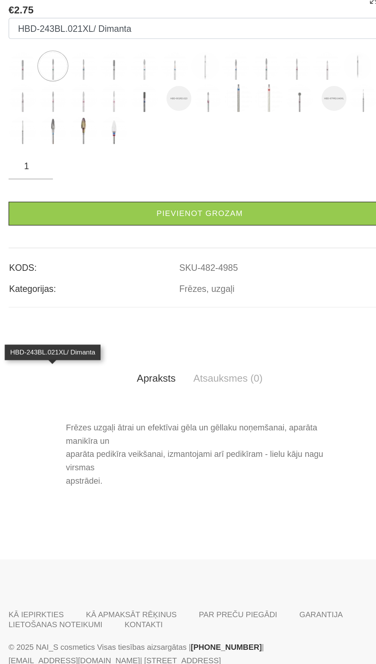
click at [109, 176] on img at bounding box center [107, 166] width 19 height 19
click at [120, 176] on img at bounding box center [128, 166] width 19 height 19
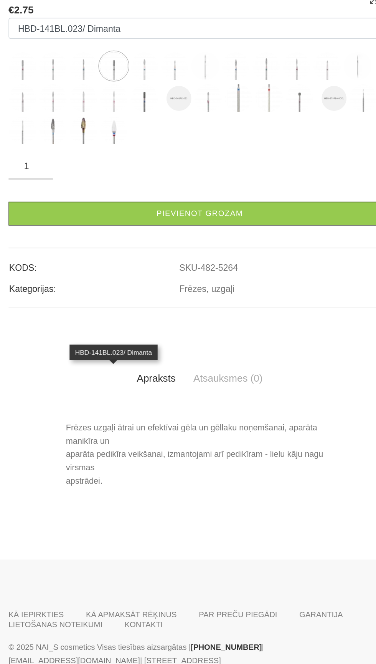
click at [150, 176] on img at bounding box center [149, 166] width 19 height 19
click at [173, 176] on img at bounding box center [170, 166] width 19 height 19
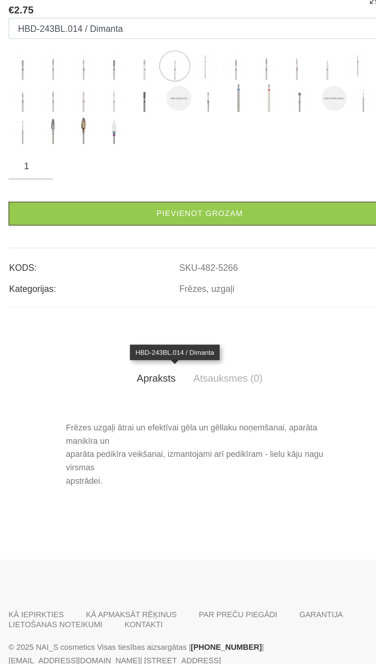
click at [191, 176] on img at bounding box center [191, 166] width 19 height 19
click at [218, 176] on label at bounding box center [212, 166] width 19 height 19
click at [234, 176] on img at bounding box center [233, 166] width 19 height 19
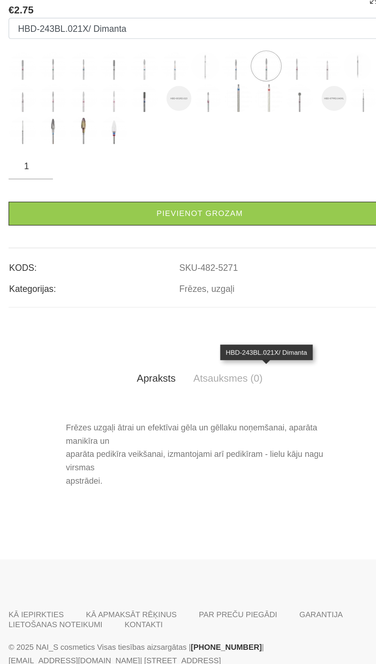
click at [256, 176] on img at bounding box center [254, 166] width 19 height 19
click at [275, 176] on img at bounding box center [276, 166] width 19 height 19
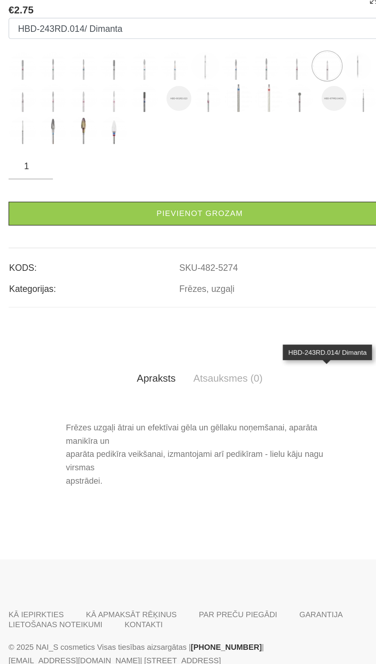
click at [295, 176] on img at bounding box center [297, 166] width 19 height 19
click at [88, 199] on img at bounding box center [86, 188] width 19 height 19
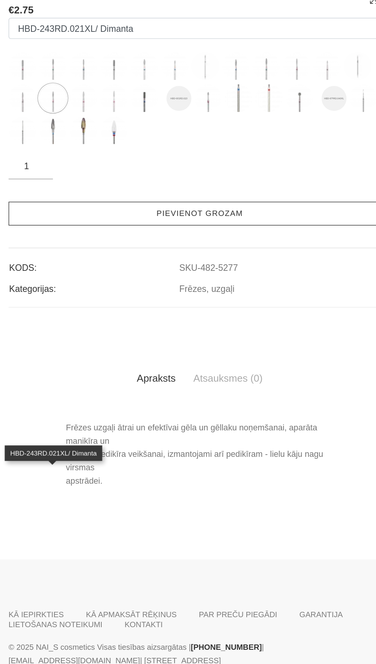
click at [227, 277] on link "Pievienot grozam" at bounding box center [188, 269] width 265 height 16
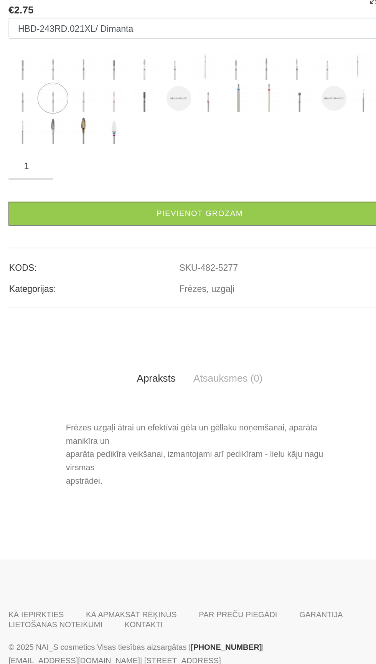
click at [67, 199] on img at bounding box center [65, 188] width 19 height 19
click at [135, 199] on img at bounding box center [128, 188] width 19 height 19
select select "5281"
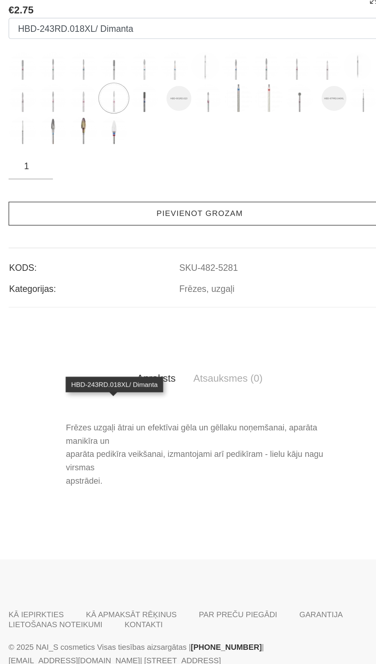
click at [244, 277] on link "Pievienot grozam" at bounding box center [188, 269] width 265 height 16
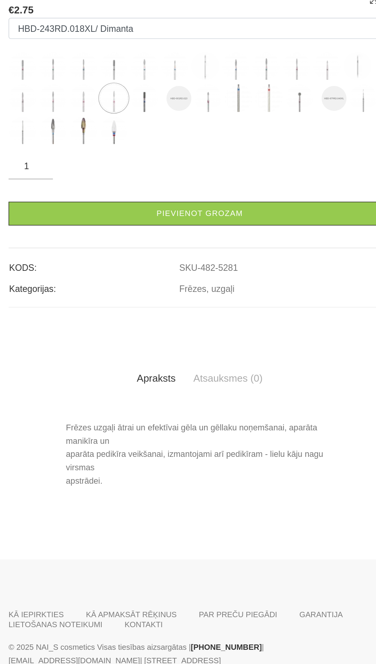
click at [123, 199] on img at bounding box center [128, 188] width 19 height 19
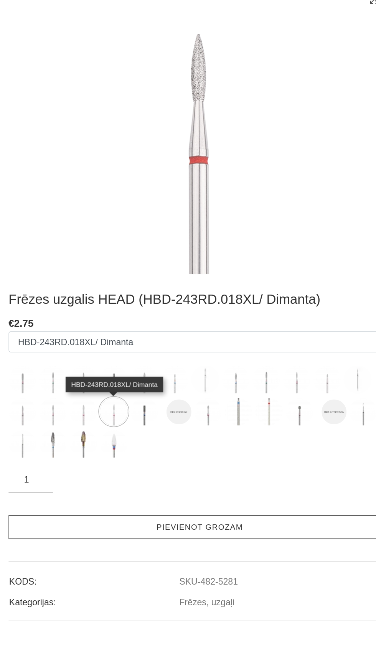
click at [233, 488] on link "Pievienot grozam" at bounding box center [188, 486] width 265 height 16
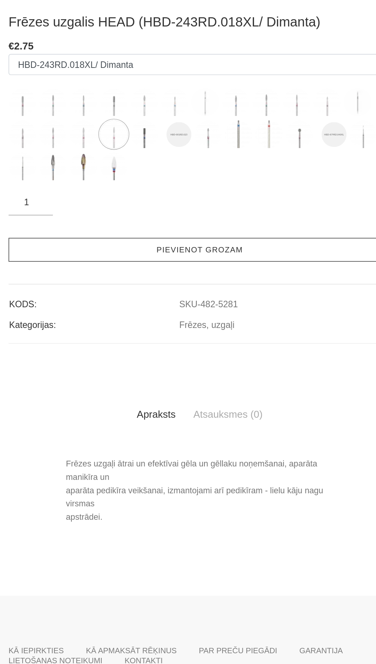
scroll to position [0, 0]
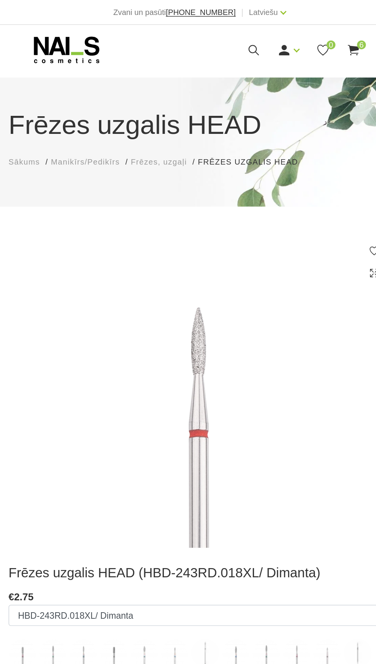
click at [114, 113] on span "Manikīrs/Pedikīrs" at bounding box center [109, 112] width 48 height 6
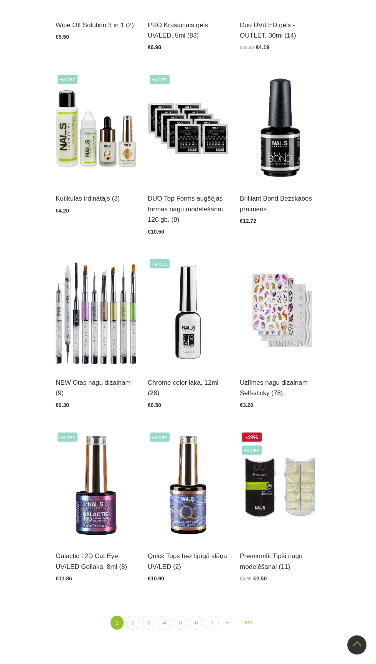
scroll to position [1065, 0]
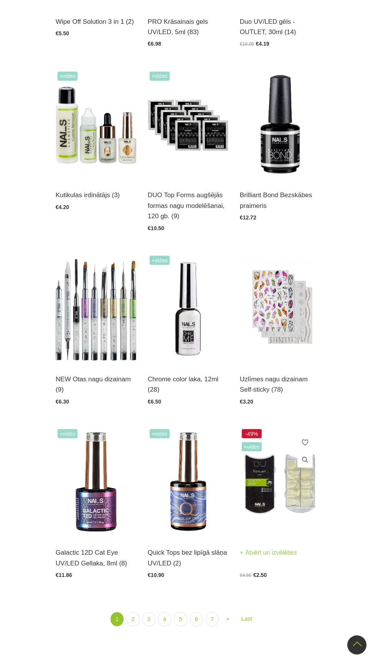
click at [295, 496] on img at bounding box center [280, 482] width 81 height 111
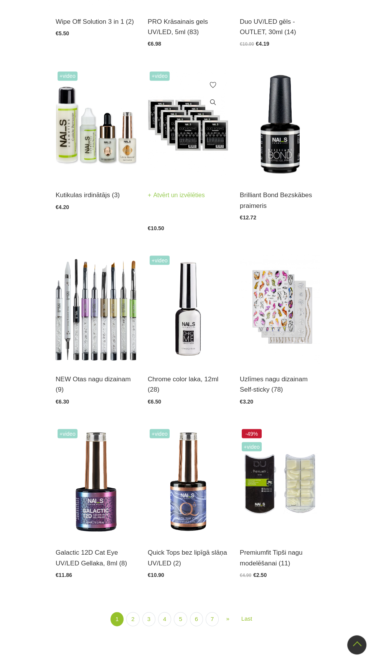
click at [176, 137] on img at bounding box center [188, 124] width 81 height 111
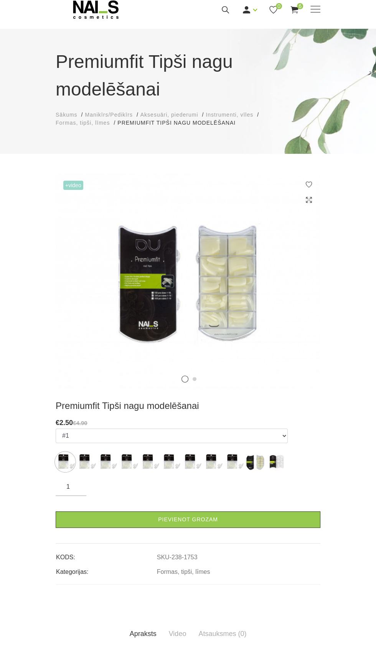
scroll to position [25, 0]
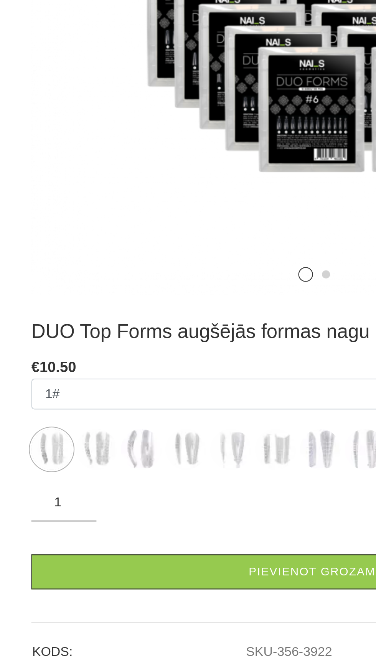
scroll to position [49, 0]
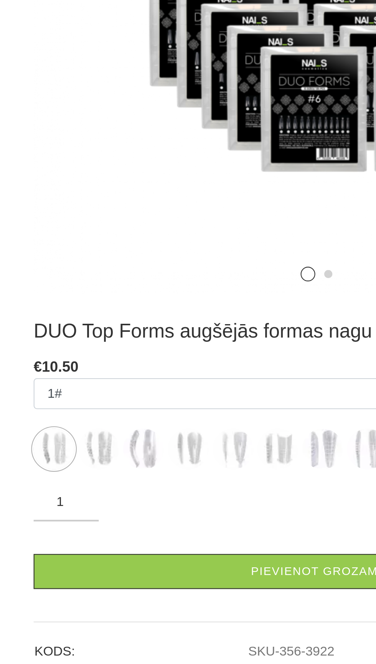
click at [87, 467] on img at bounding box center [86, 472] width 19 height 19
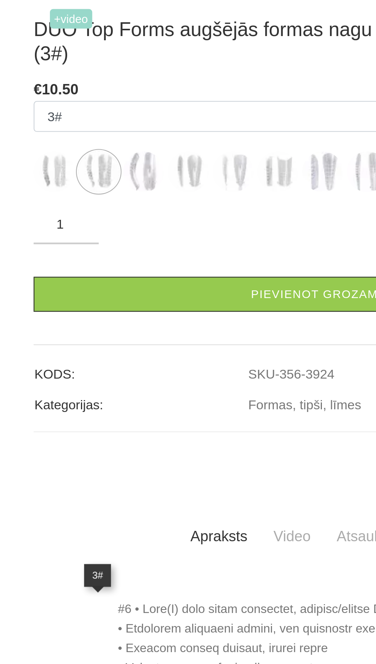
click at [112, 278] on img at bounding box center [107, 268] width 19 height 19
click at [152, 278] on img at bounding box center [149, 268] width 19 height 19
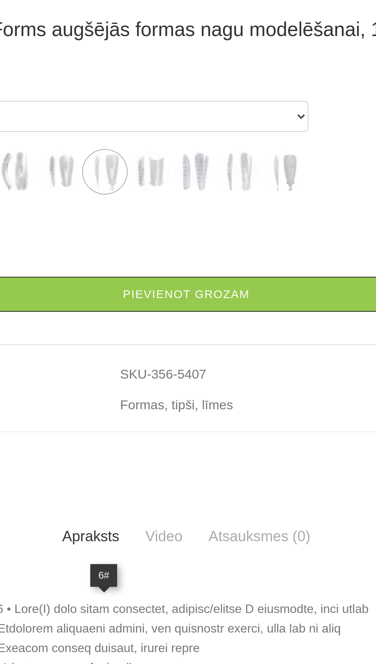
click at [239, 278] on img at bounding box center [233, 268] width 19 height 19
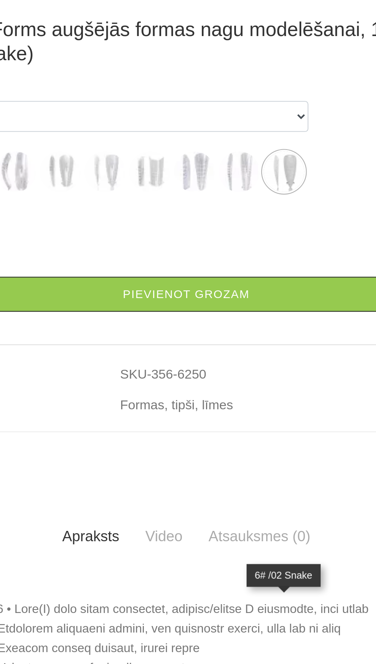
click at [153, 278] on img at bounding box center [149, 268] width 19 height 19
select select "5407"
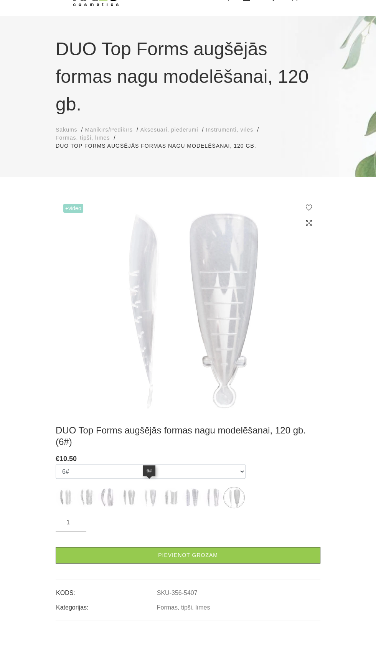
scroll to position [38, 0]
